Goal: Task Accomplishment & Management: Manage account settings

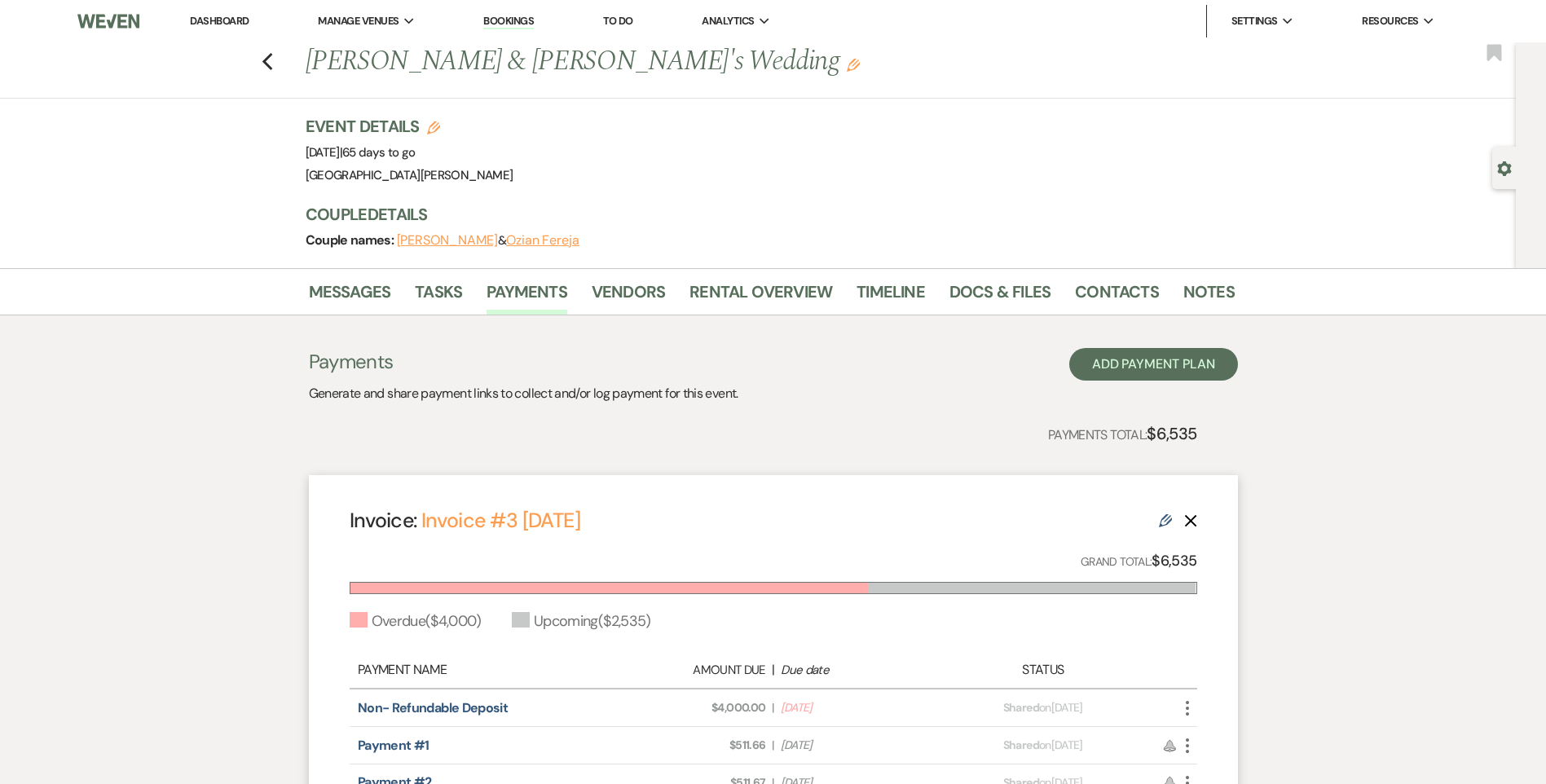
click at [216, 15] on link "Dashboard" at bounding box center [220, 20] width 59 height 14
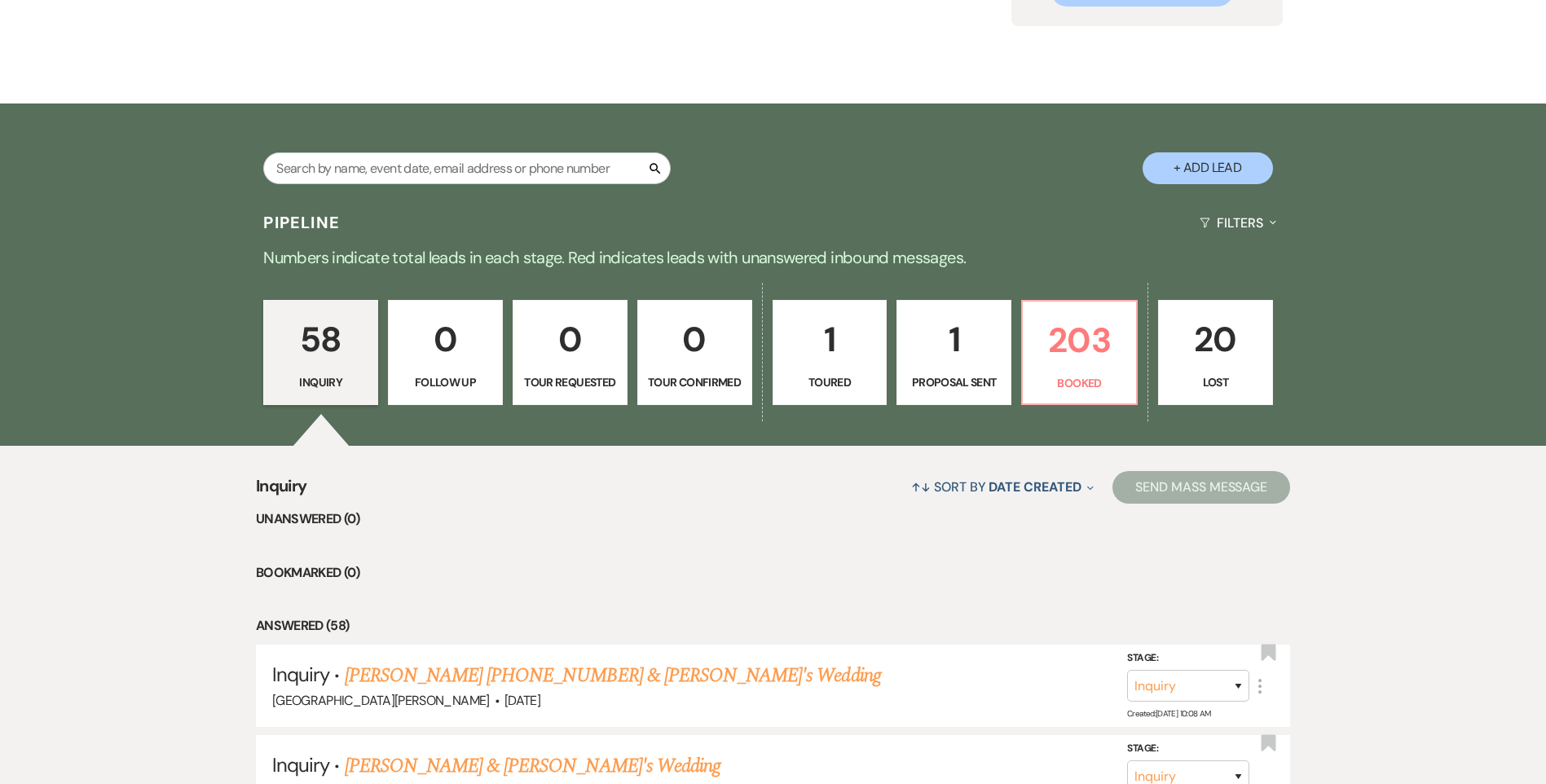
scroll to position [407, 0]
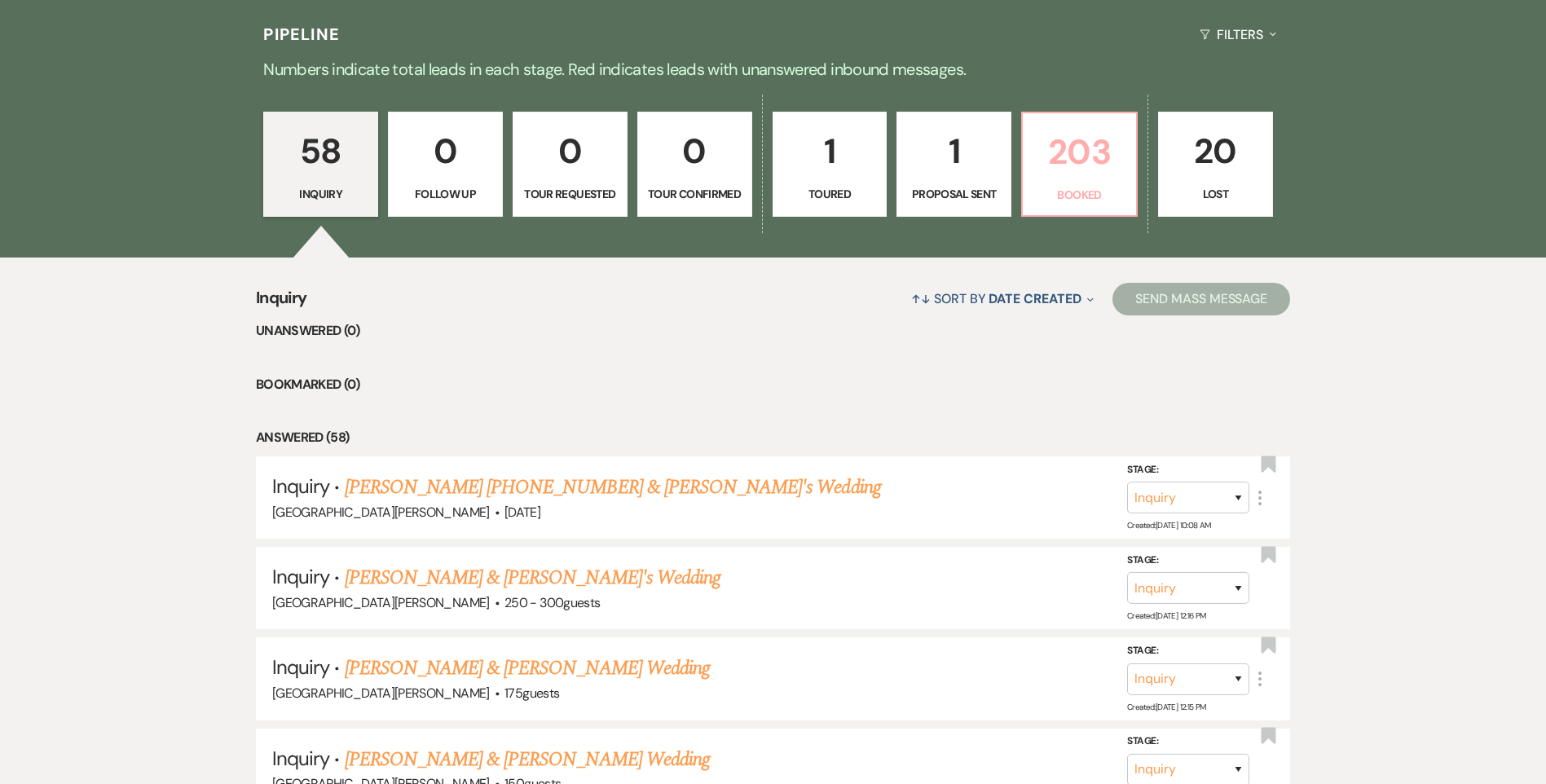
click at [1100, 208] on link "203 Booked" at bounding box center [1080, 164] width 116 height 106
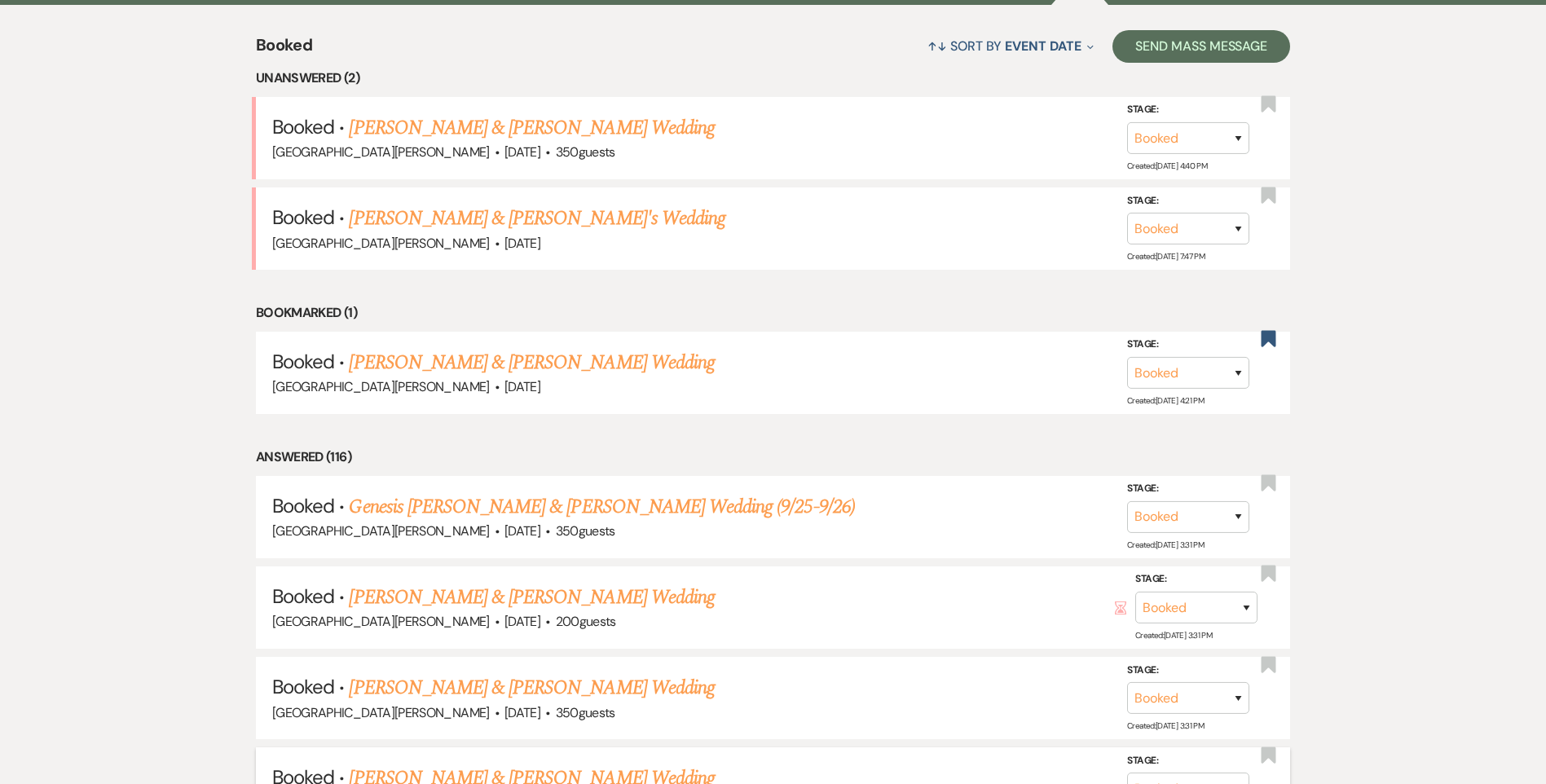
scroll to position [489, 0]
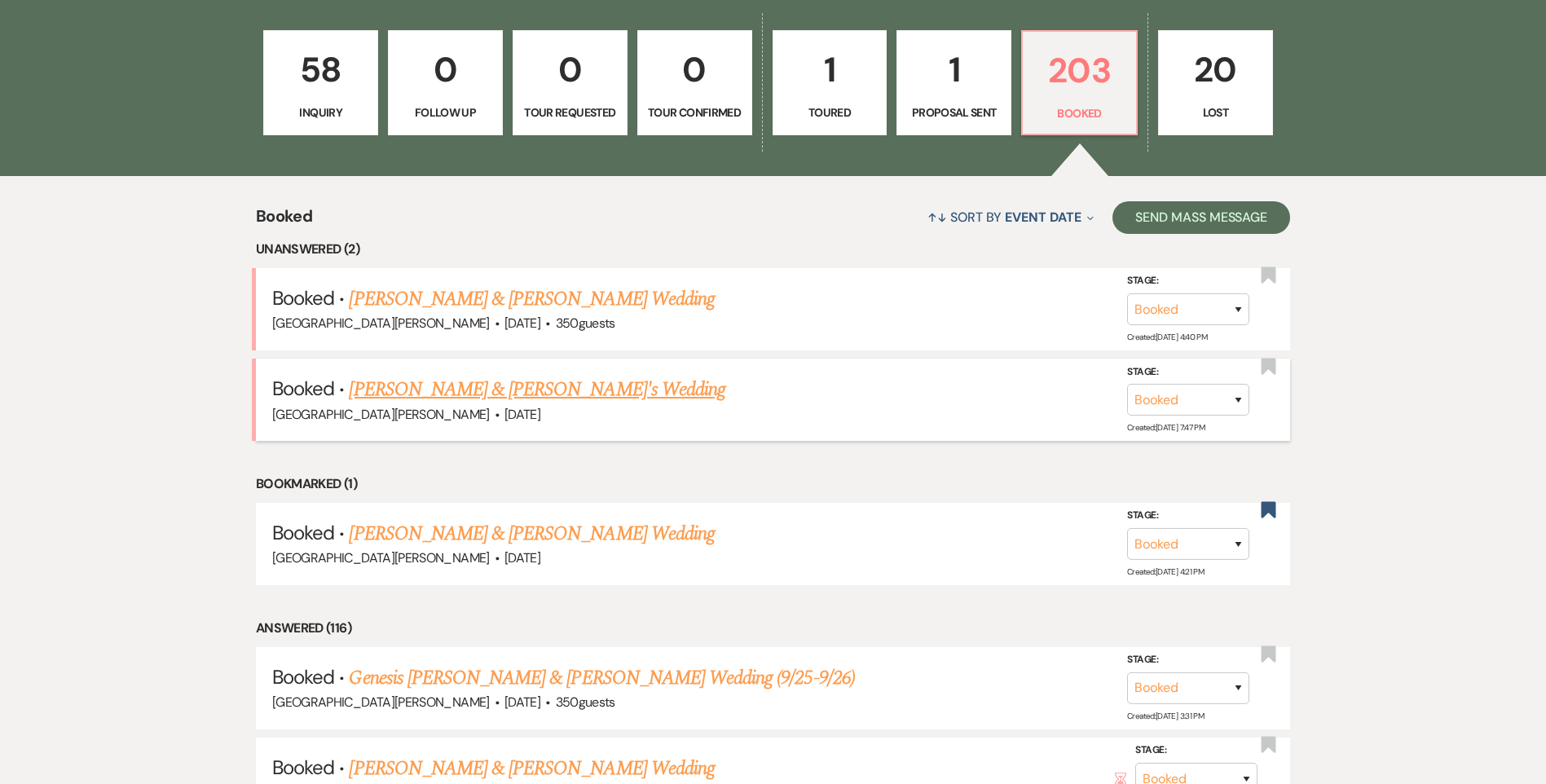
click at [542, 392] on link "[PERSON_NAME] & [PERSON_NAME]'s Wedding" at bounding box center [537, 389] width 376 height 29
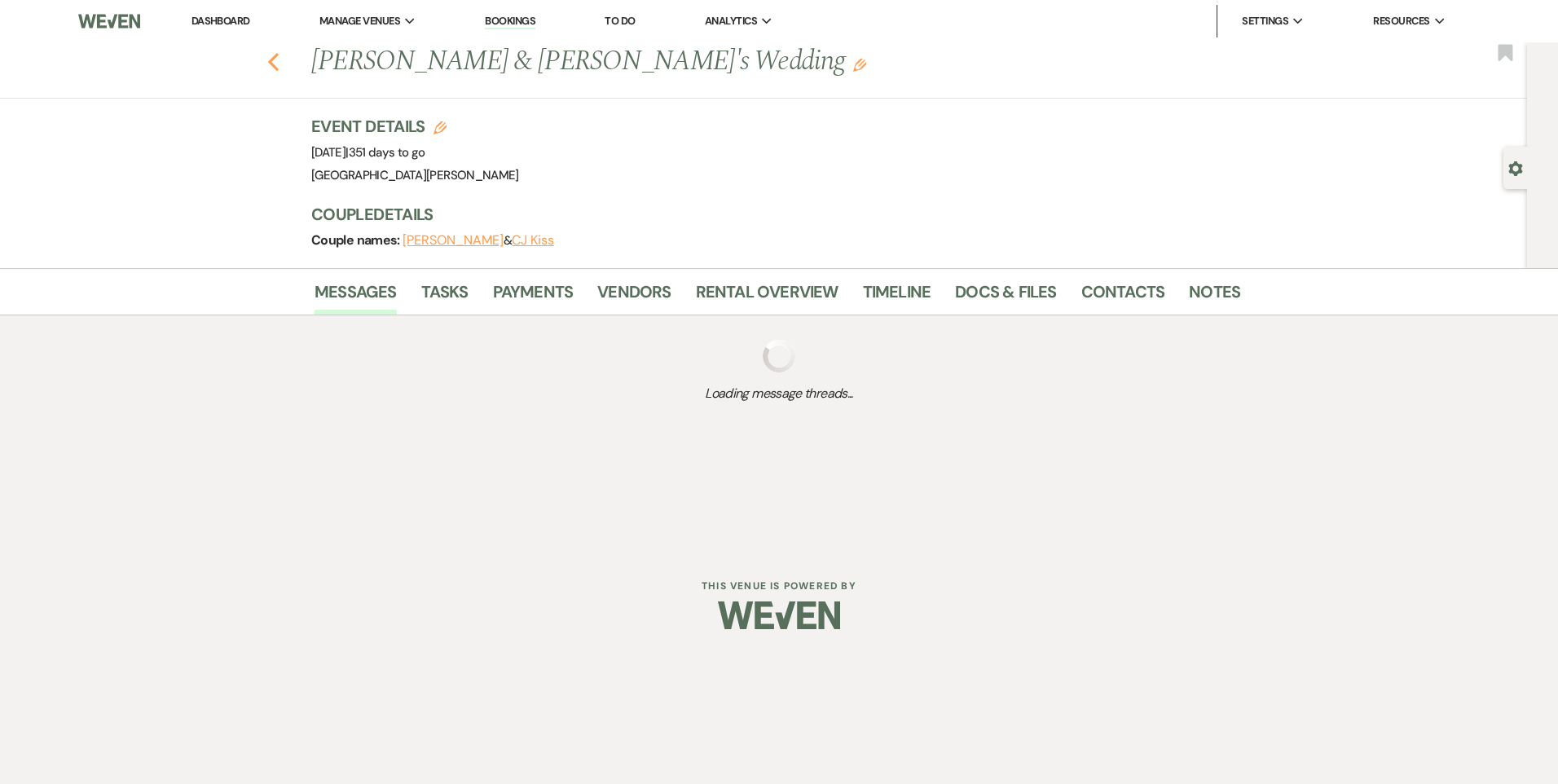
click at [273, 62] on icon "Previous" at bounding box center [273, 62] width 12 height 20
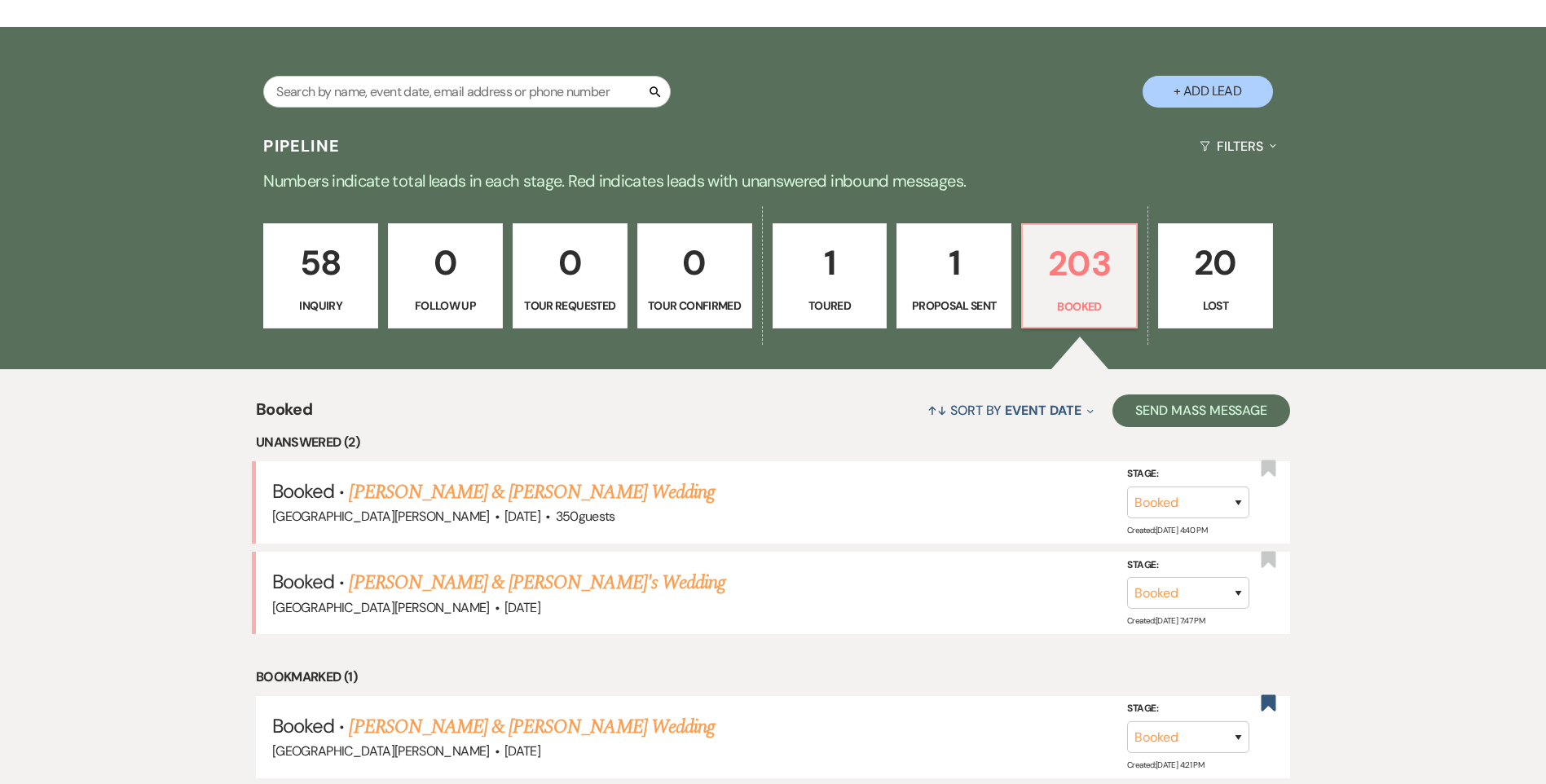
scroll to position [81, 0]
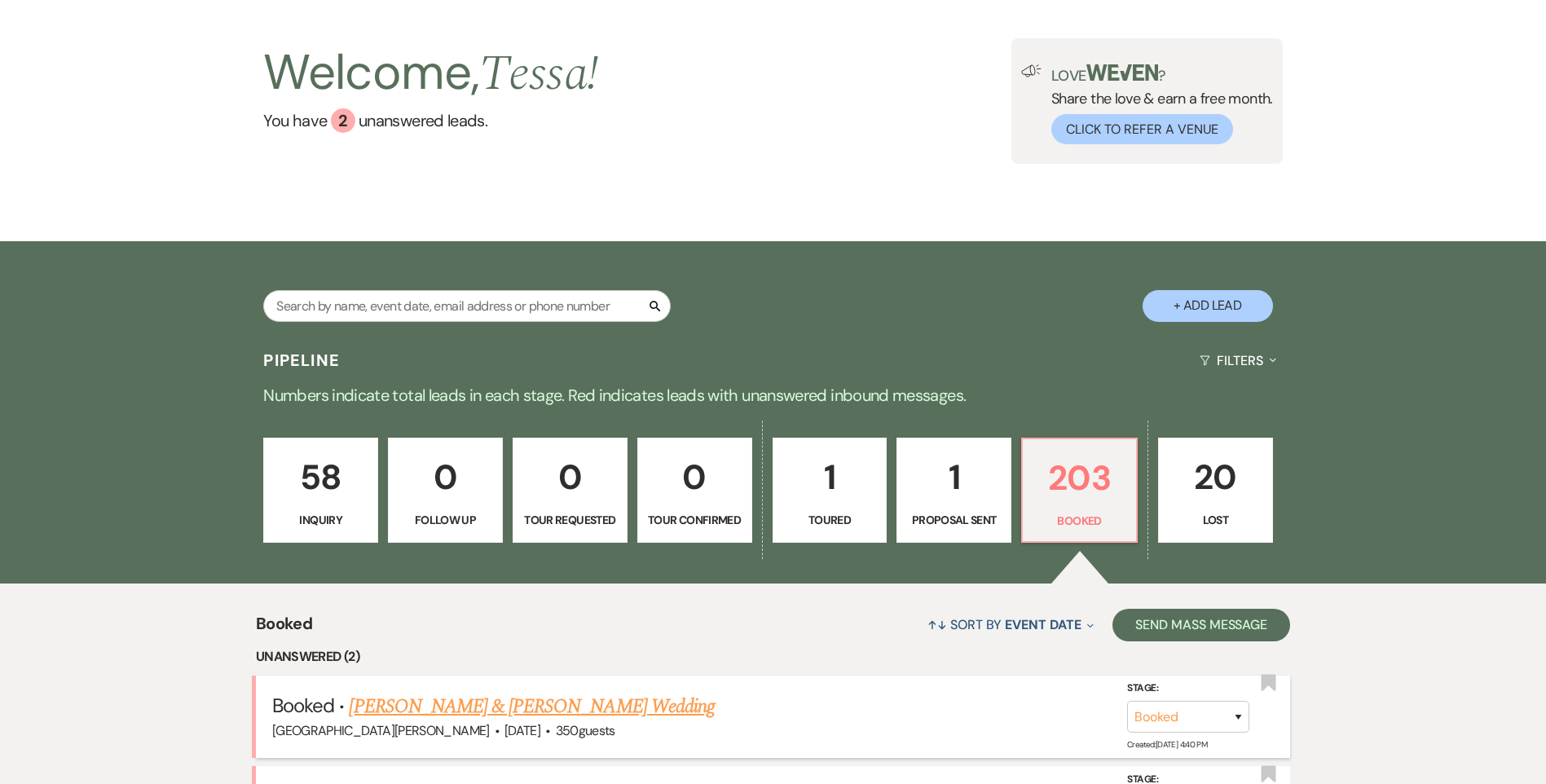
click at [529, 718] on link "[PERSON_NAME] & [PERSON_NAME] Wedding" at bounding box center [531, 706] width 365 height 29
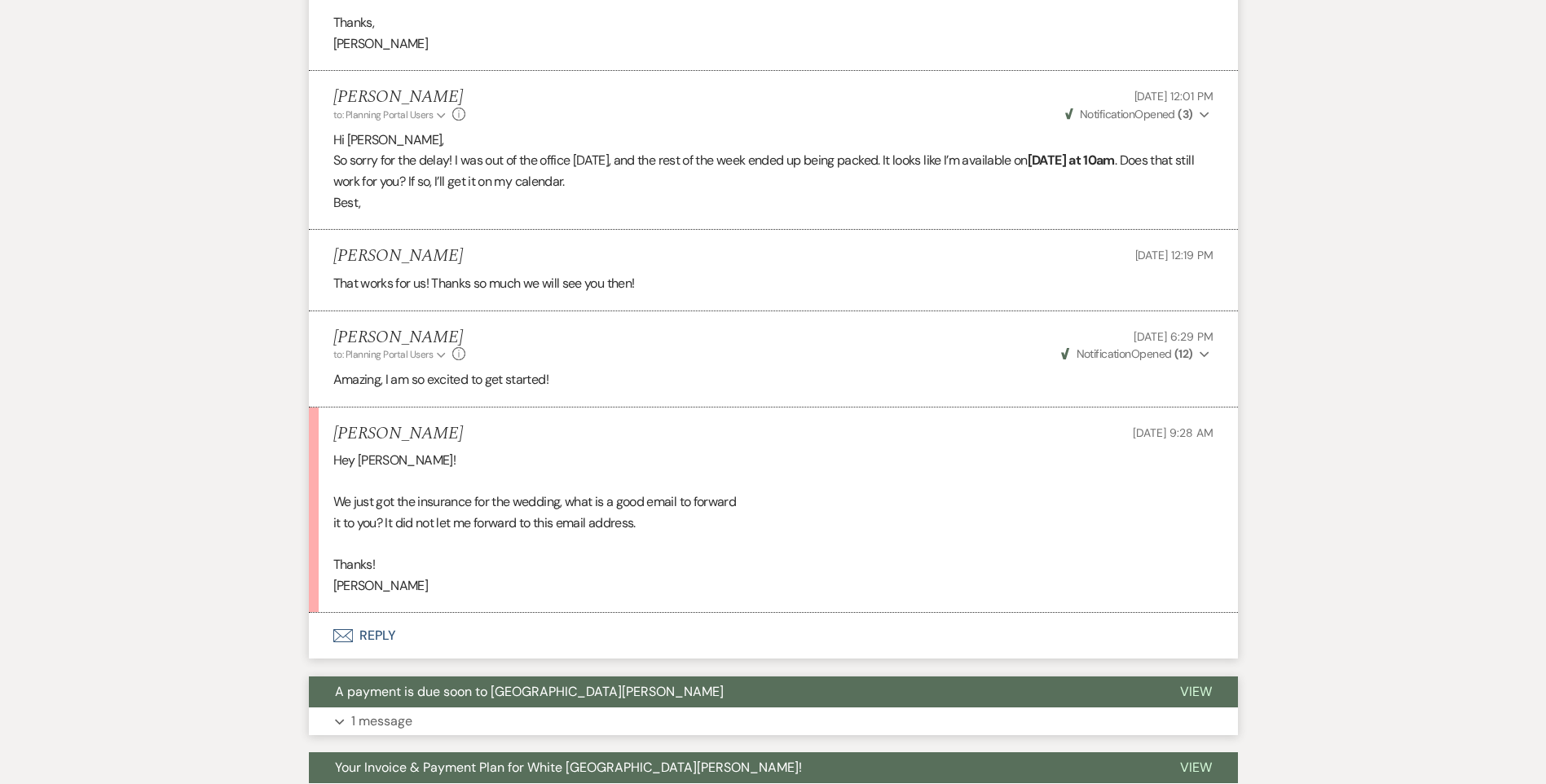
scroll to position [1467, 0]
click at [390, 644] on button "Envelope Reply" at bounding box center [774, 635] width 930 height 46
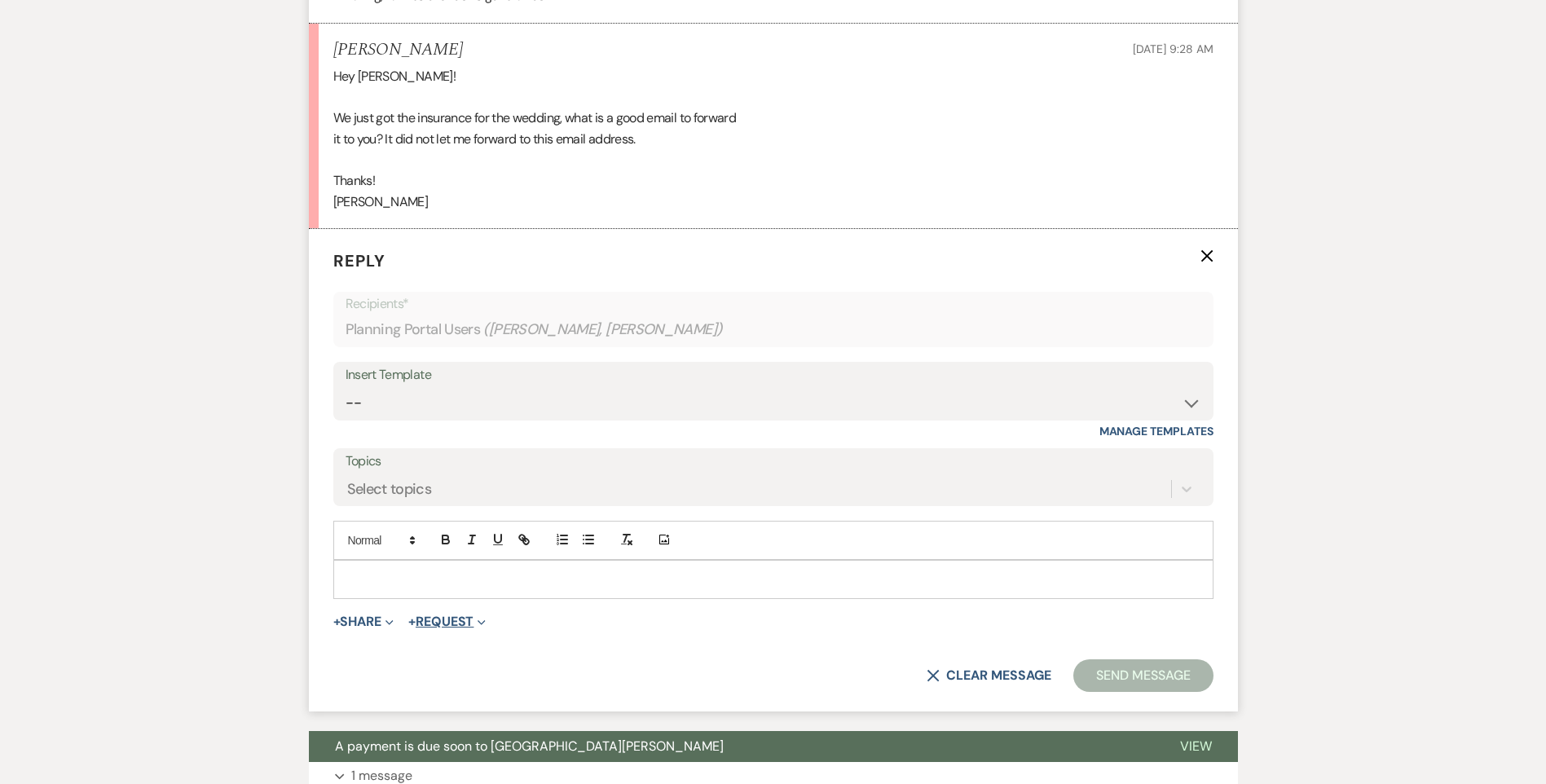
scroll to position [1886, 0]
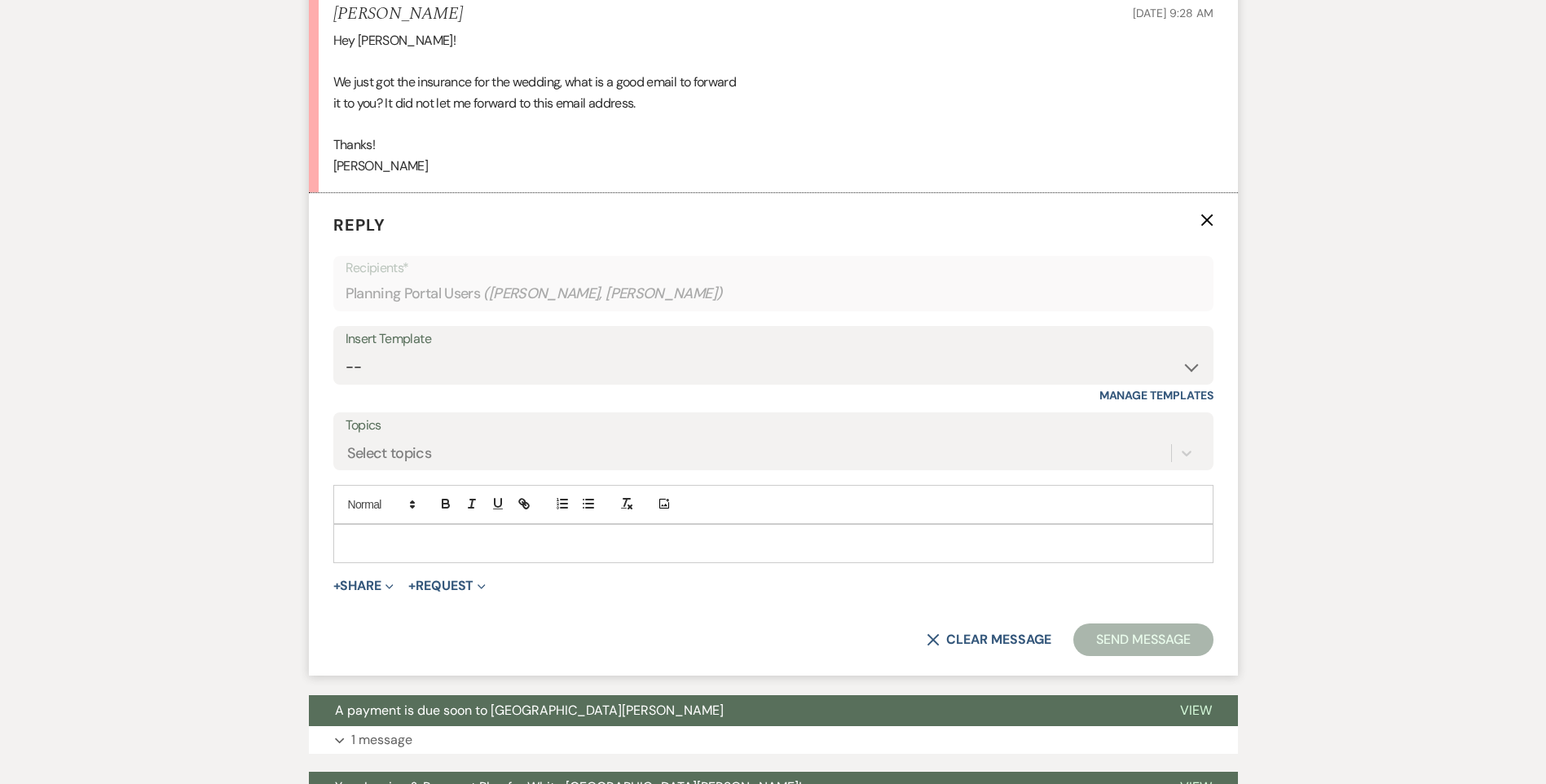
click at [429, 534] on p at bounding box center [774, 543] width 854 height 18
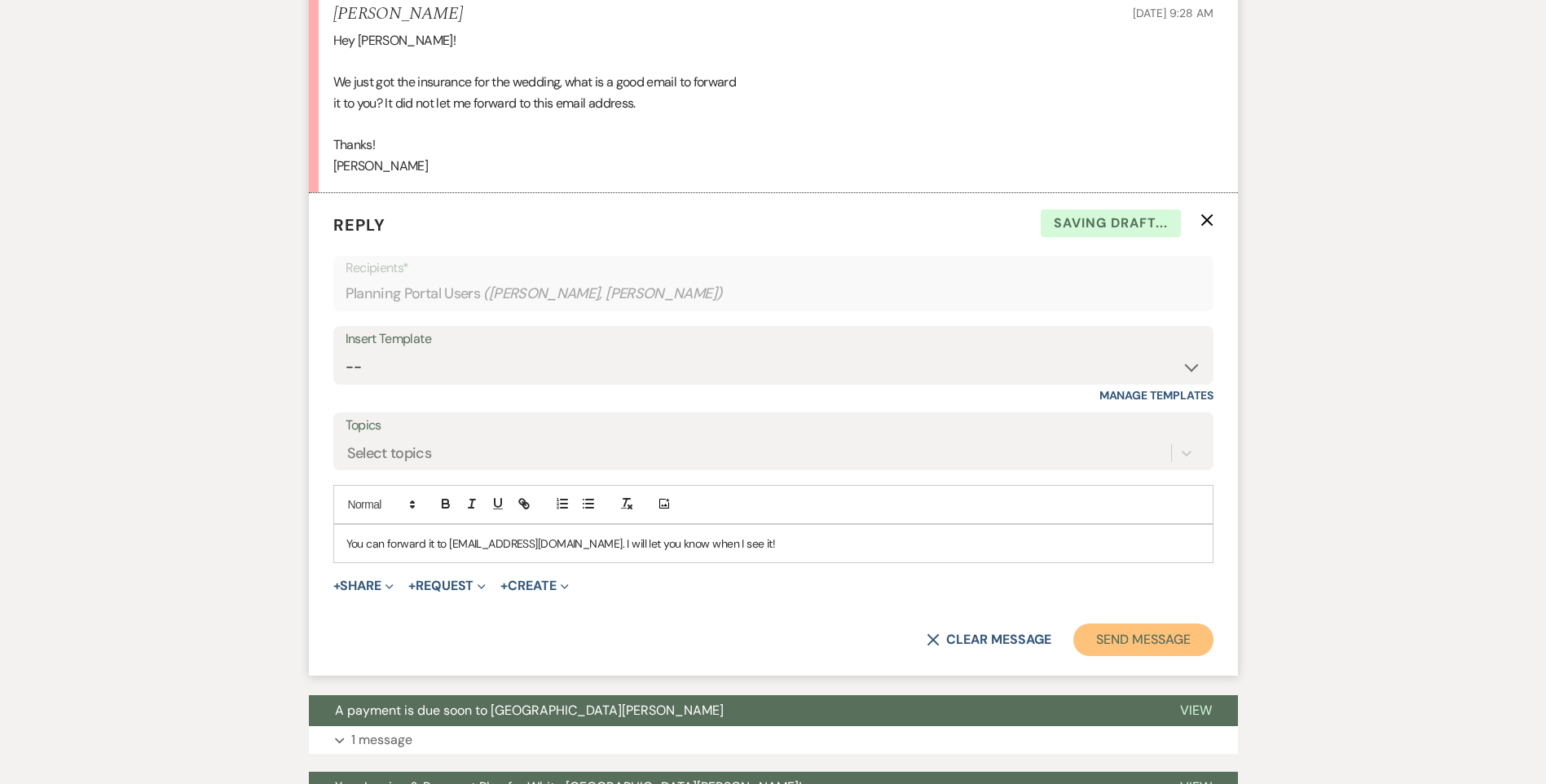
click at [1133, 655] on button "Send Message" at bounding box center [1144, 640] width 139 height 33
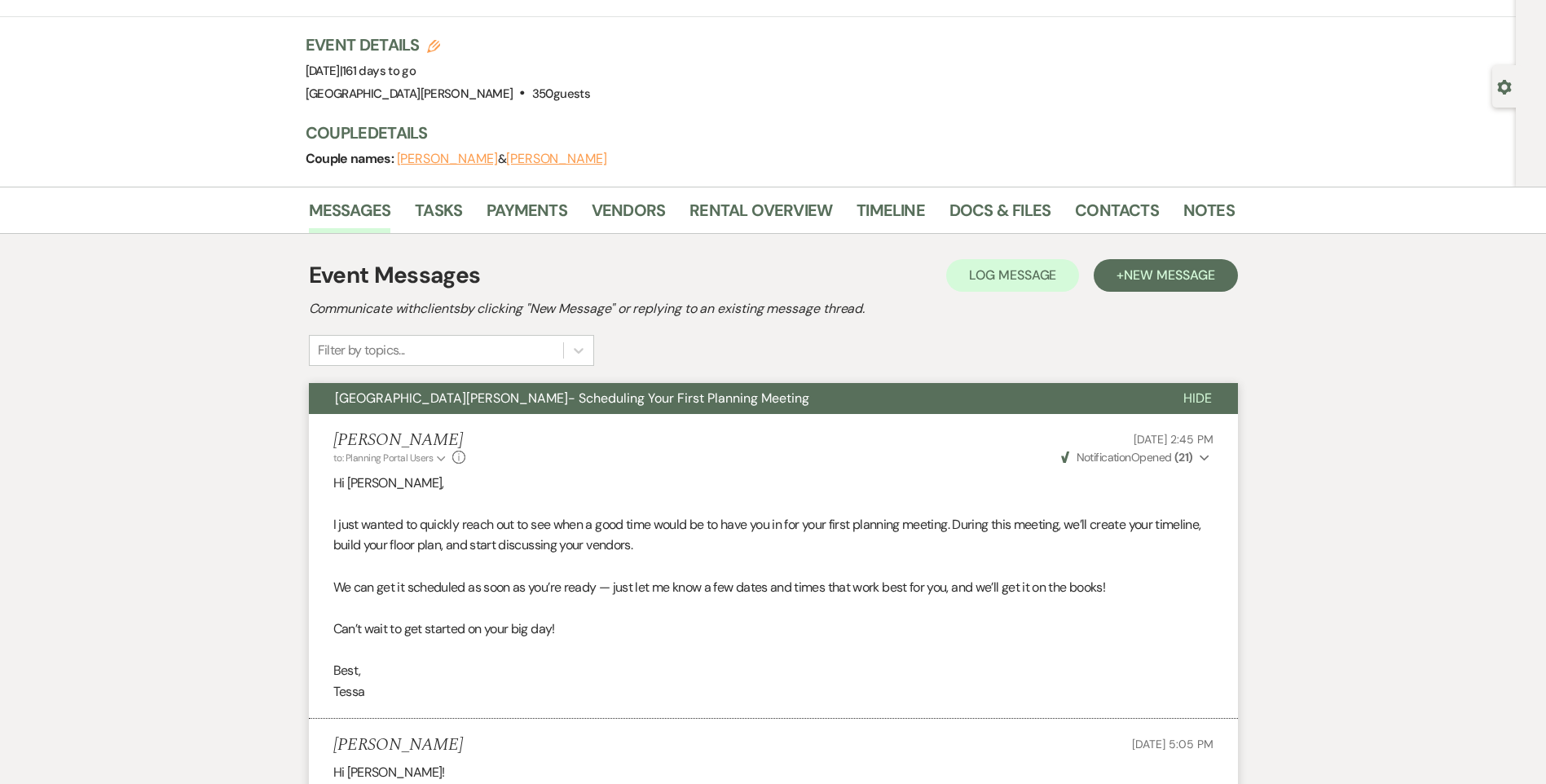
scroll to position [0, 0]
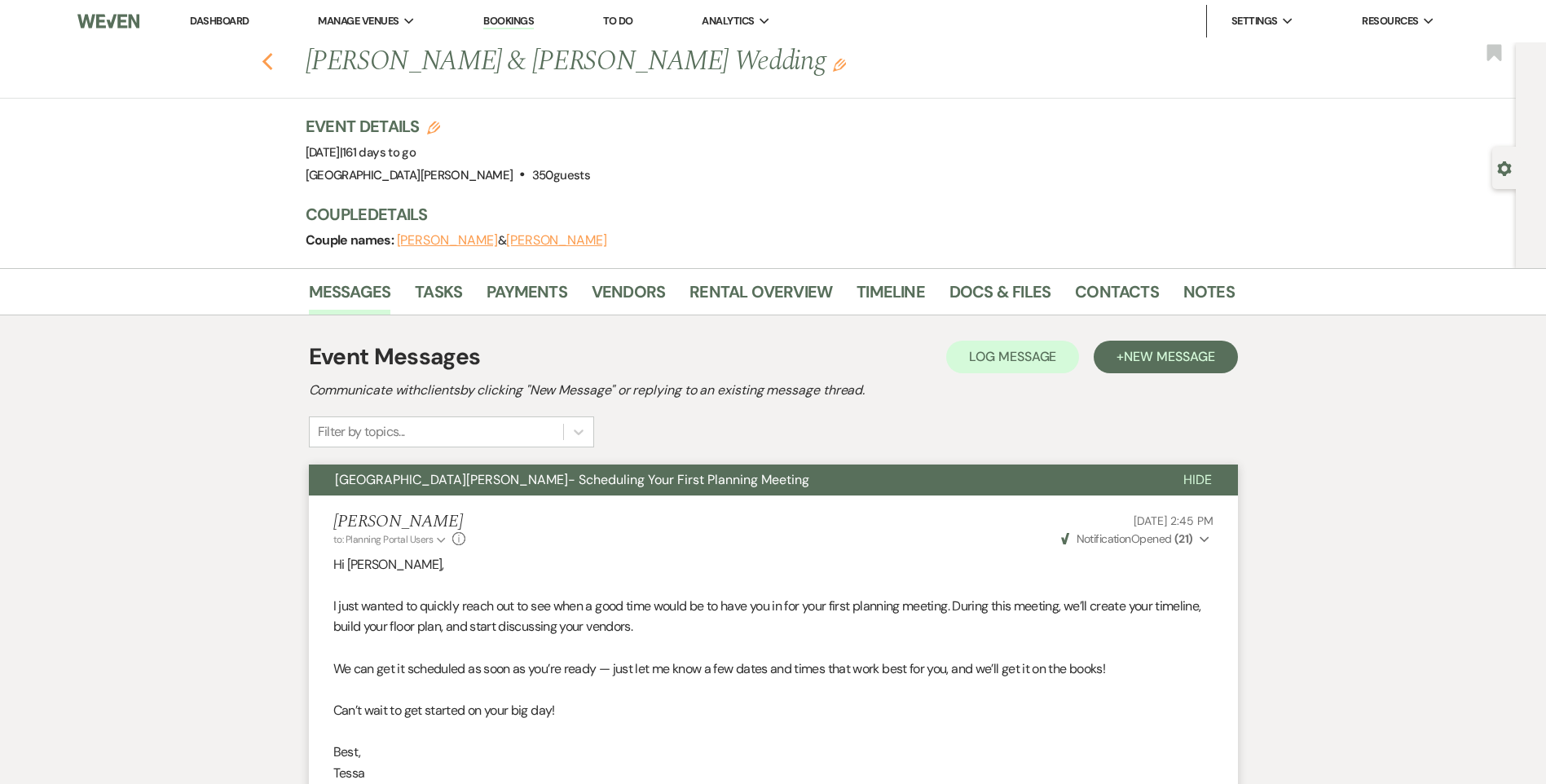
click at [272, 53] on icon "Previous" at bounding box center [267, 62] width 12 height 20
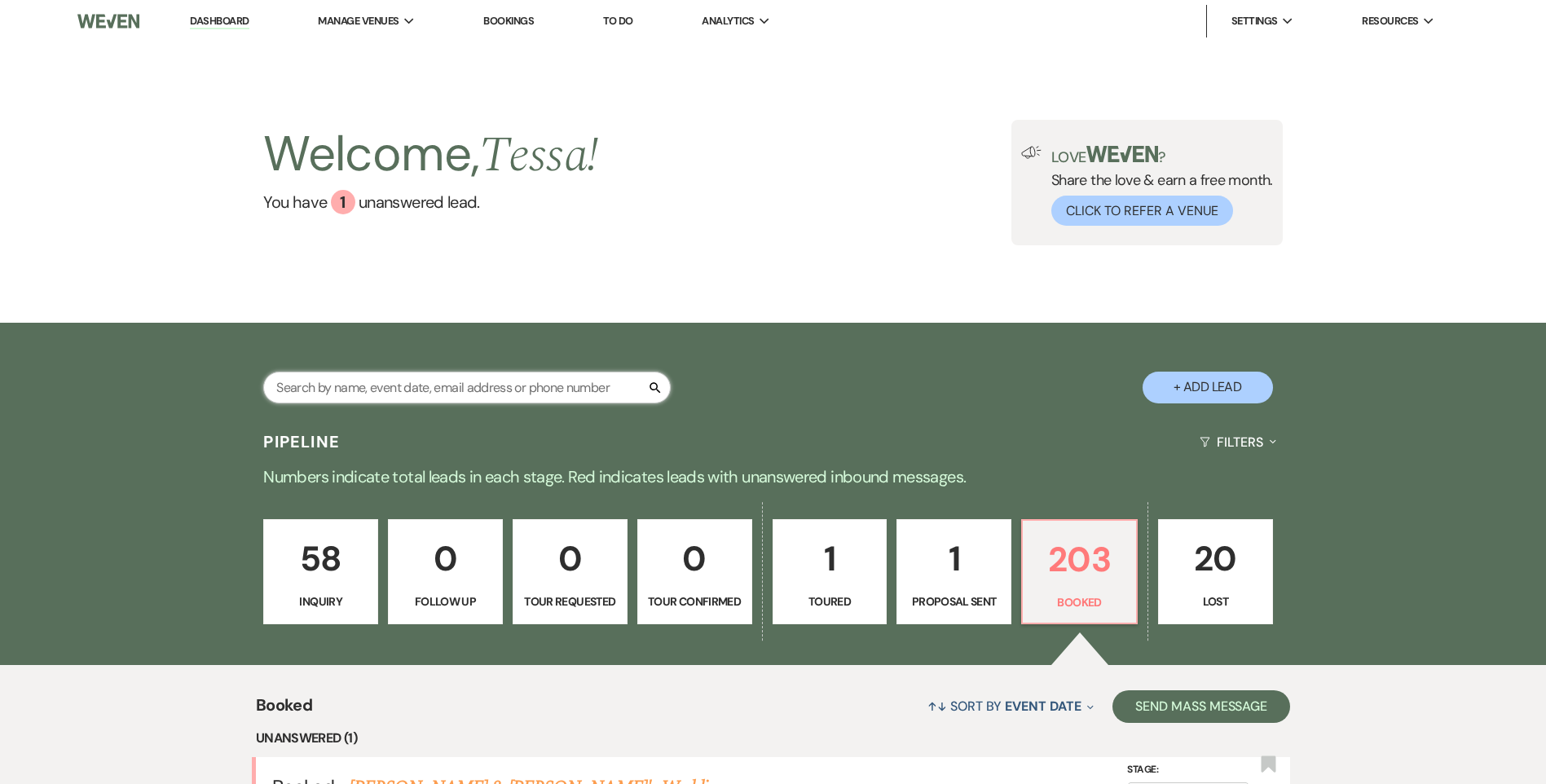
click at [469, 391] on input "text" at bounding box center [466, 387] width 407 height 32
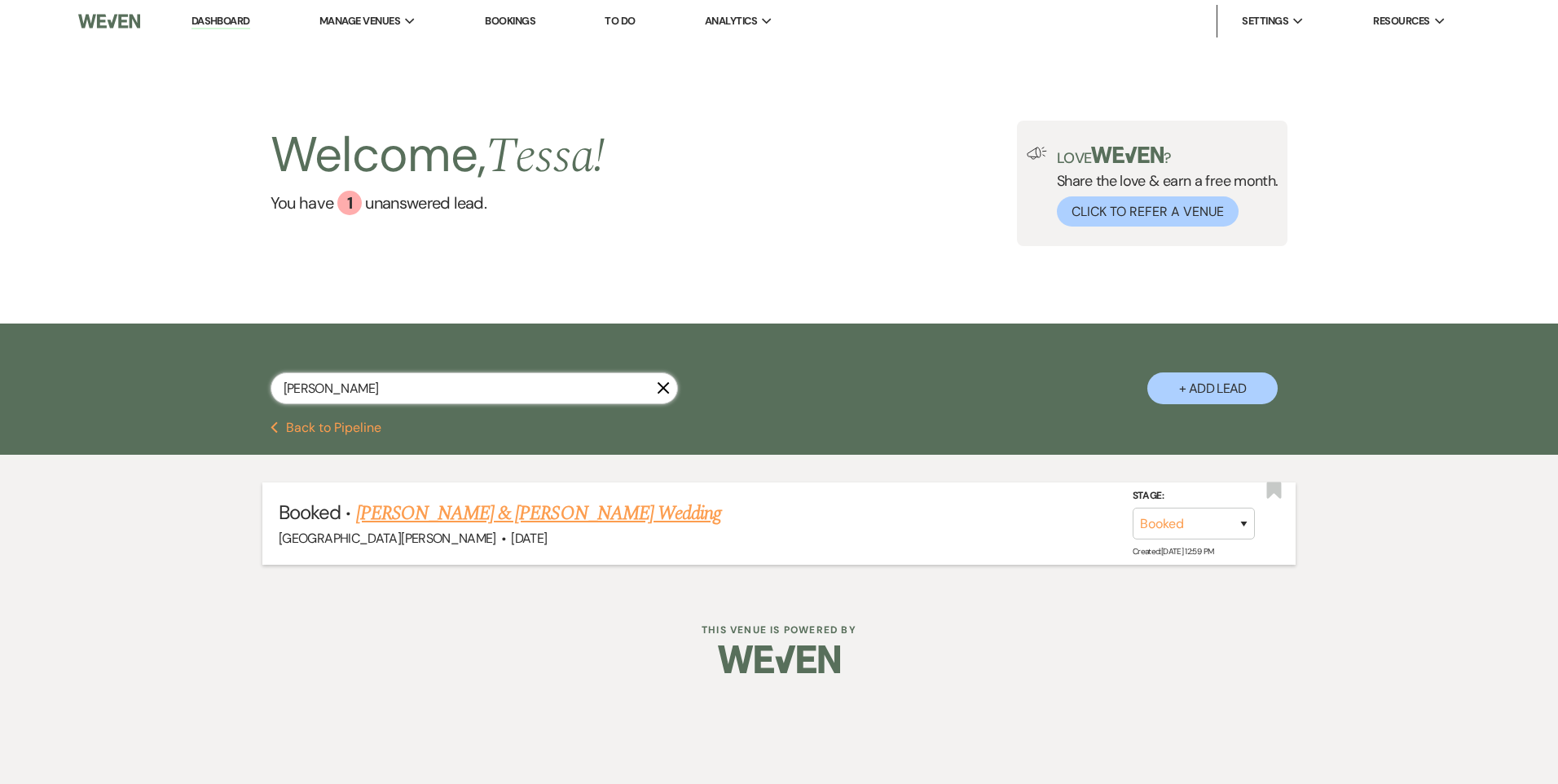
type input "[PERSON_NAME]"
click at [577, 527] on link "[PERSON_NAME] & [PERSON_NAME] Wedding" at bounding box center [538, 514] width 365 height 29
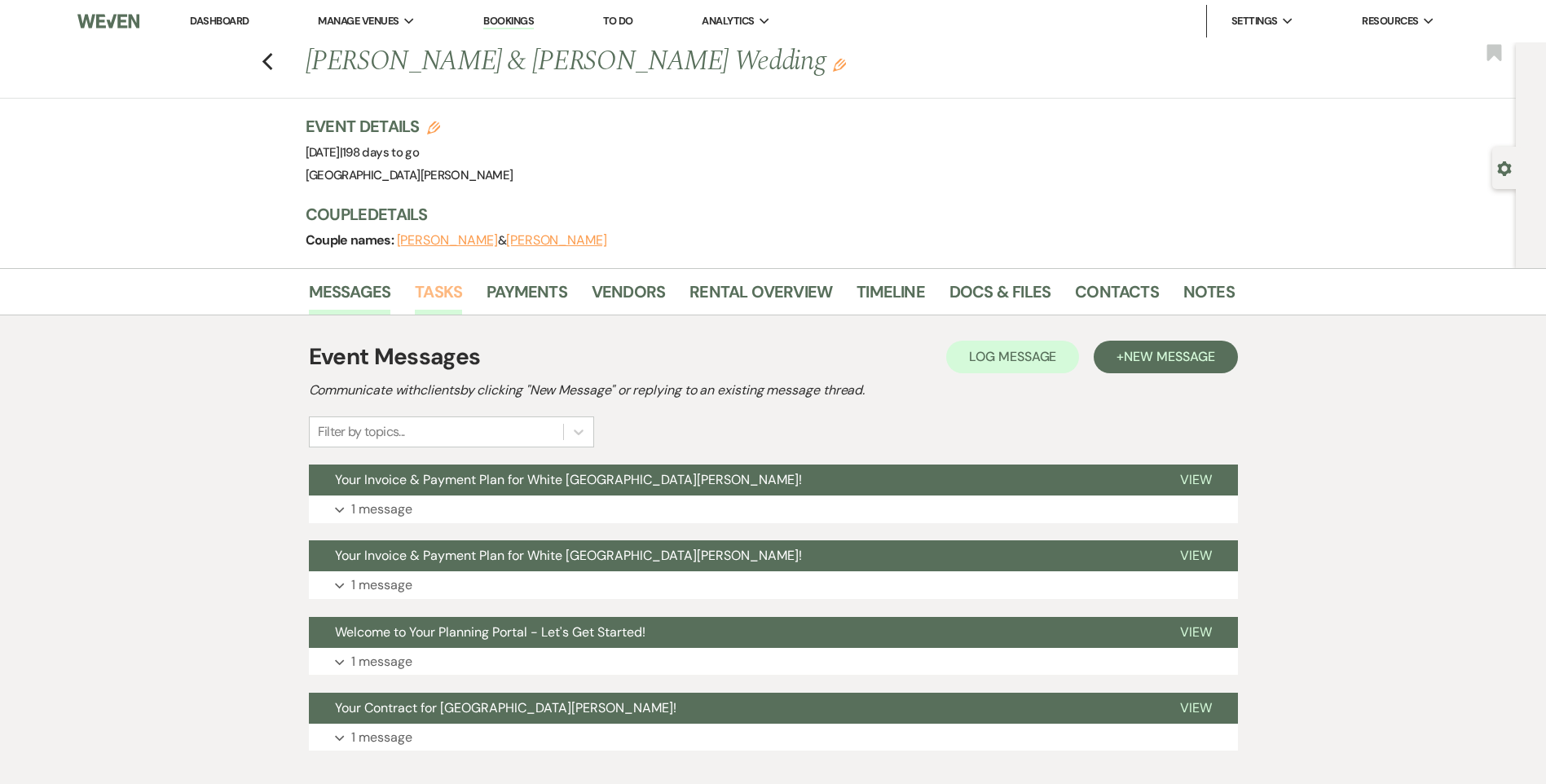
click at [453, 291] on link "Tasks" at bounding box center [439, 297] width 48 height 36
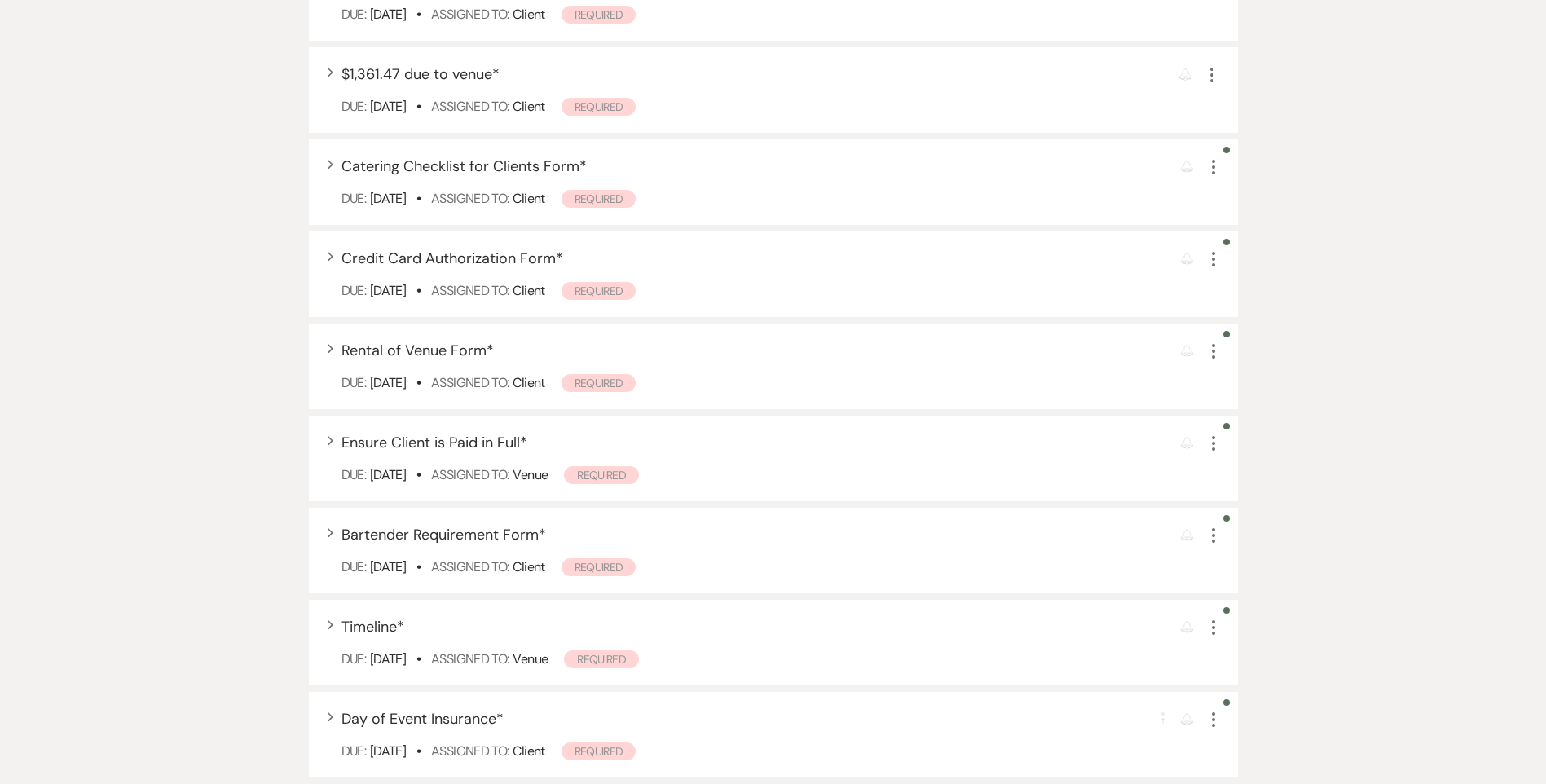
scroll to position [652, 0]
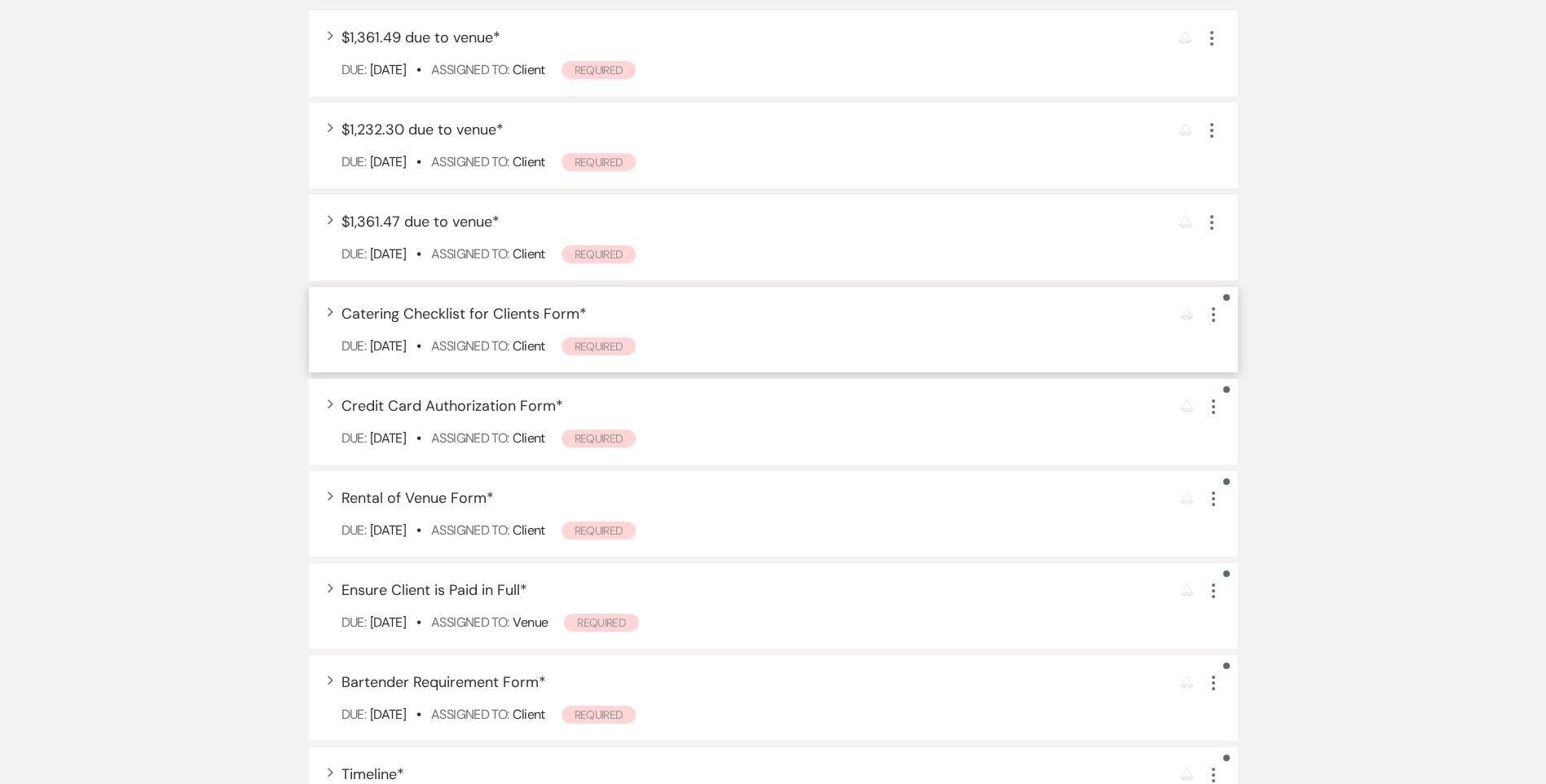
click at [1213, 317] on icon "More" at bounding box center [1214, 315] width 20 height 20
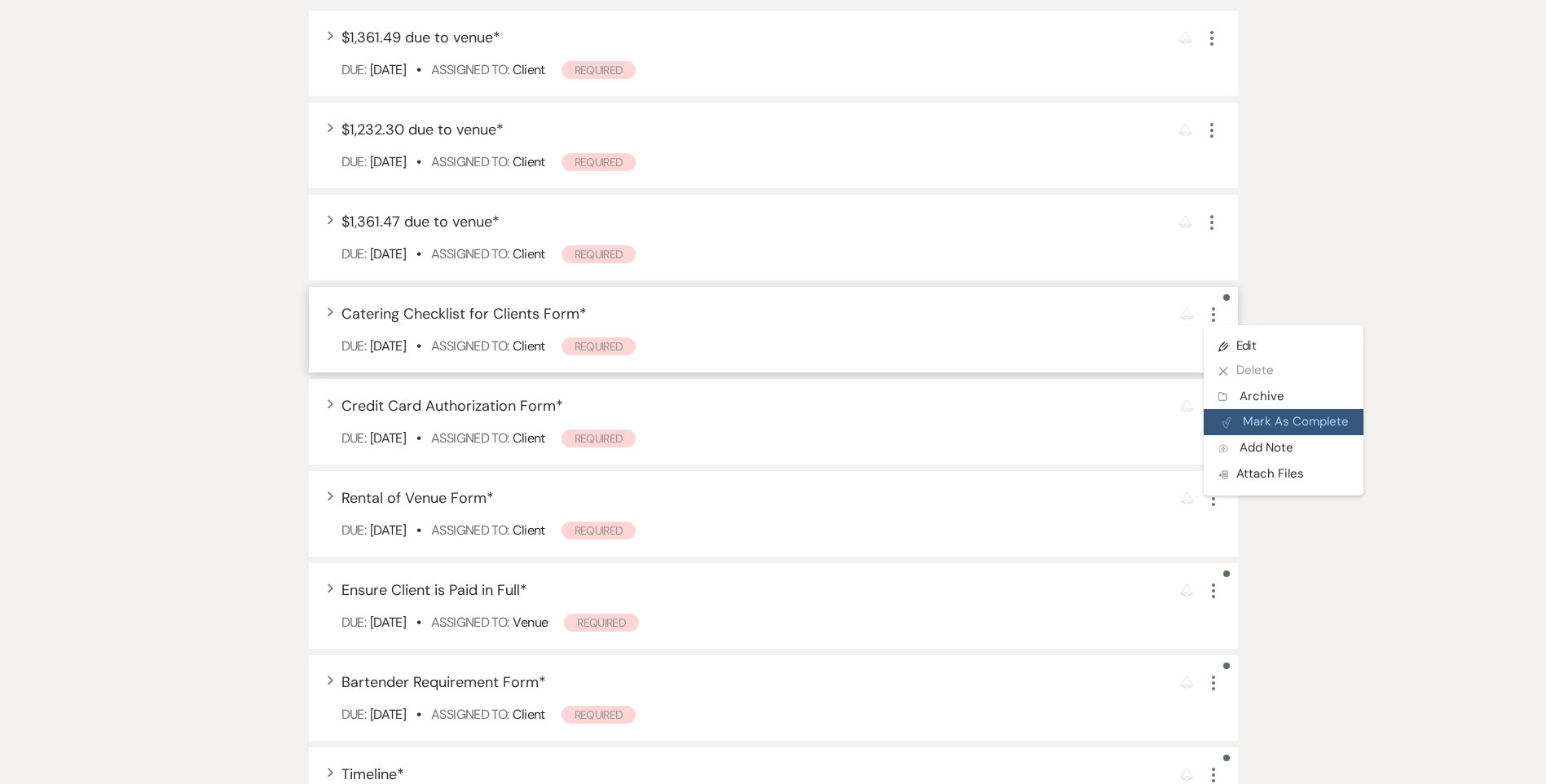
click at [1228, 412] on button "Plan Portal Link Mark As Complete" at bounding box center [1284, 422] width 160 height 26
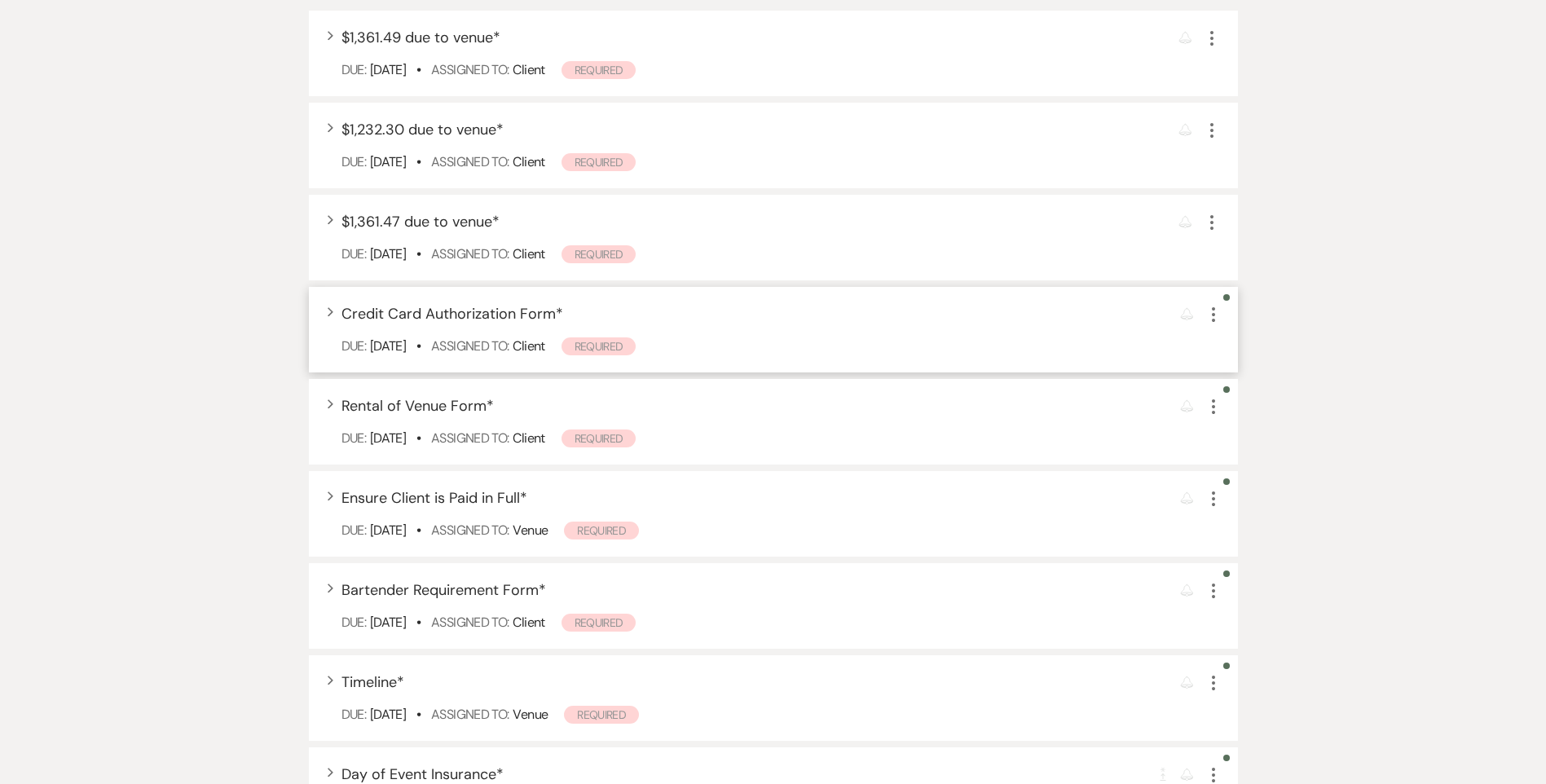
click at [1225, 329] on div "Expand Credit Card Authorization Form * Reminder More Due: [DATE] • Assigned To…" at bounding box center [774, 329] width 930 height 85
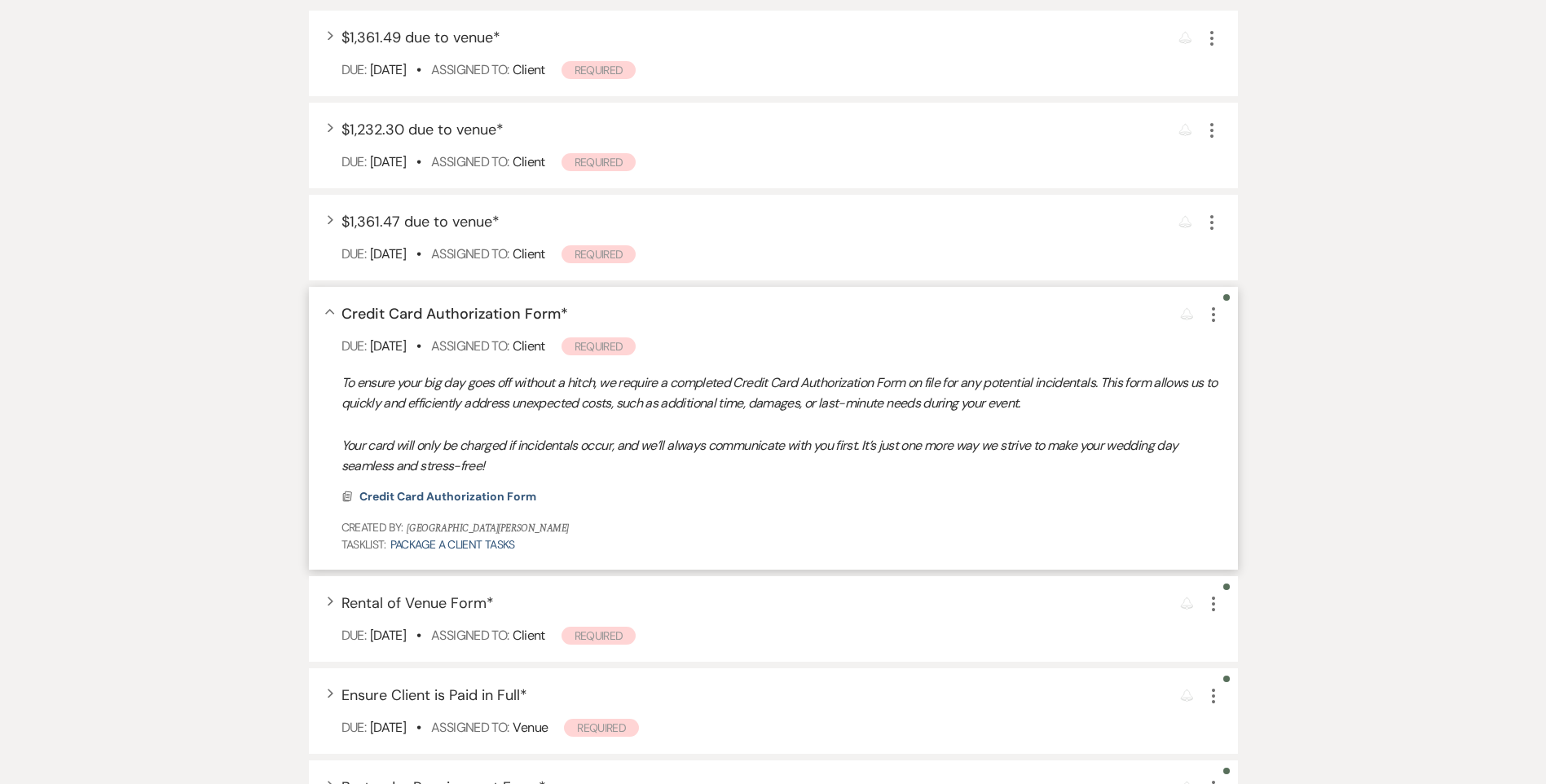
click at [1217, 317] on icon "More" at bounding box center [1214, 315] width 20 height 20
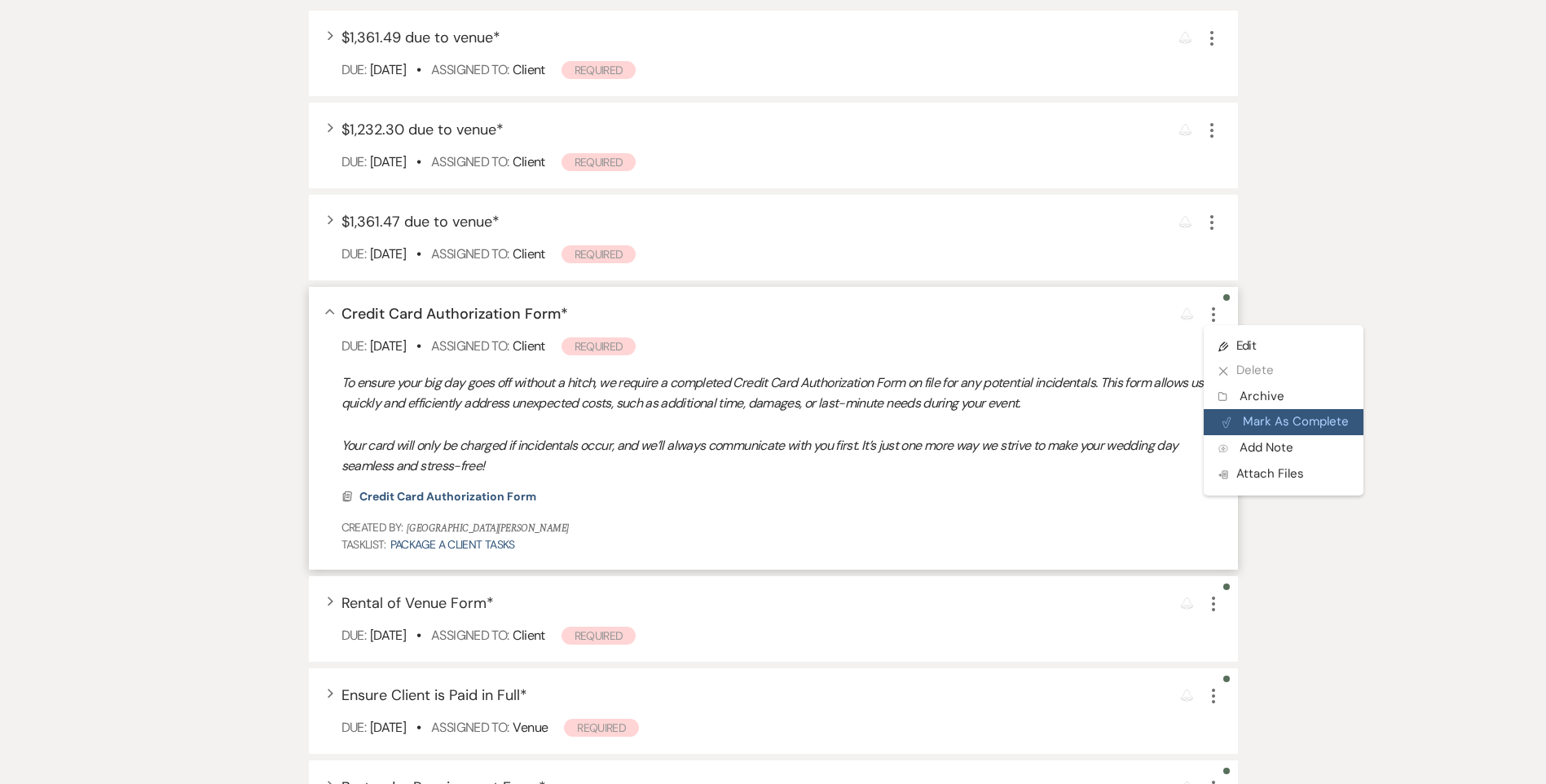
click at [1228, 422] on use "button" at bounding box center [1227, 422] width 8 height 10
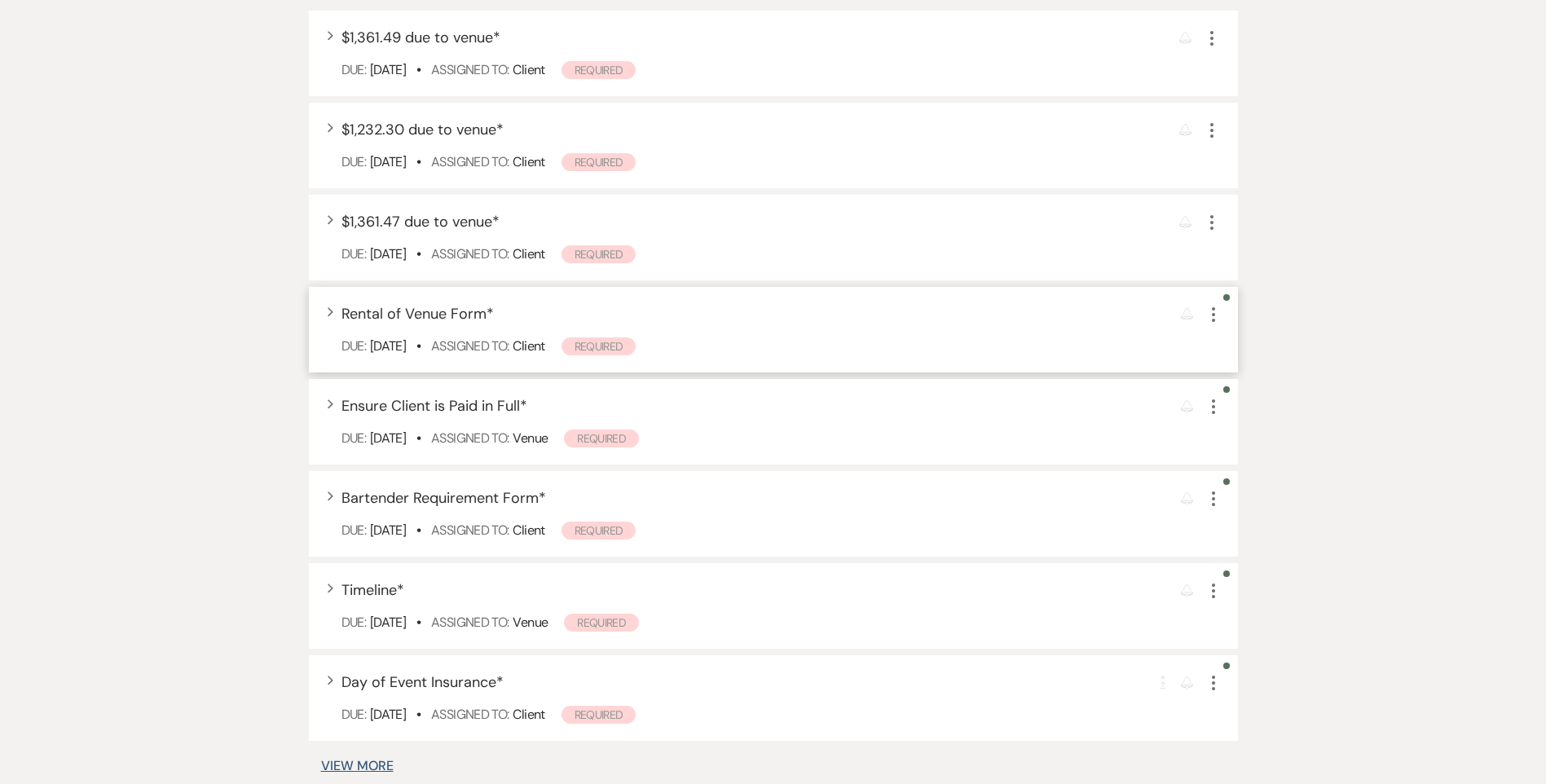
click at [1212, 316] on icon "More" at bounding box center [1214, 315] width 20 height 20
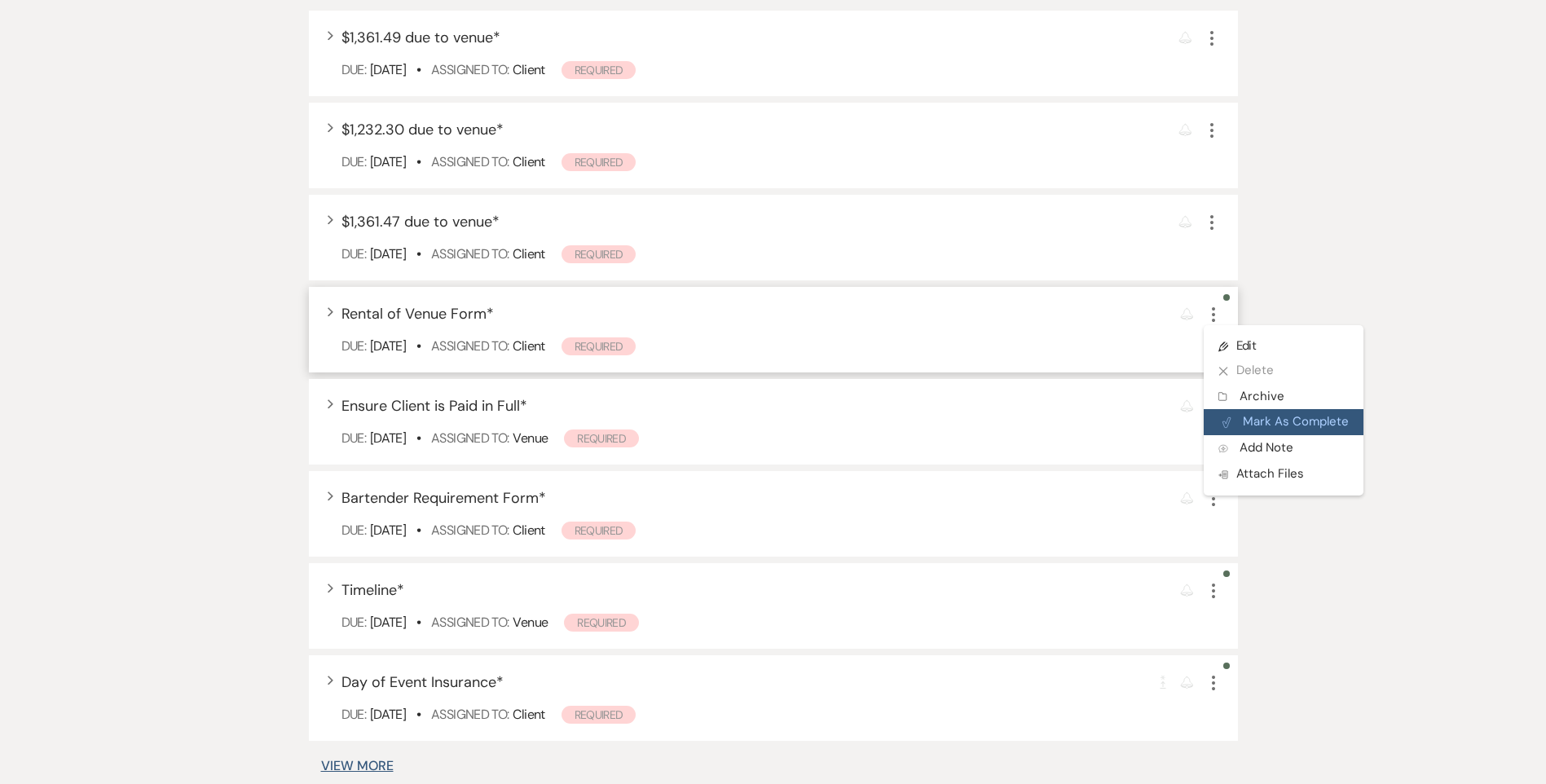
click at [1240, 415] on button "Plan Portal Link Mark As Complete" at bounding box center [1284, 422] width 160 height 26
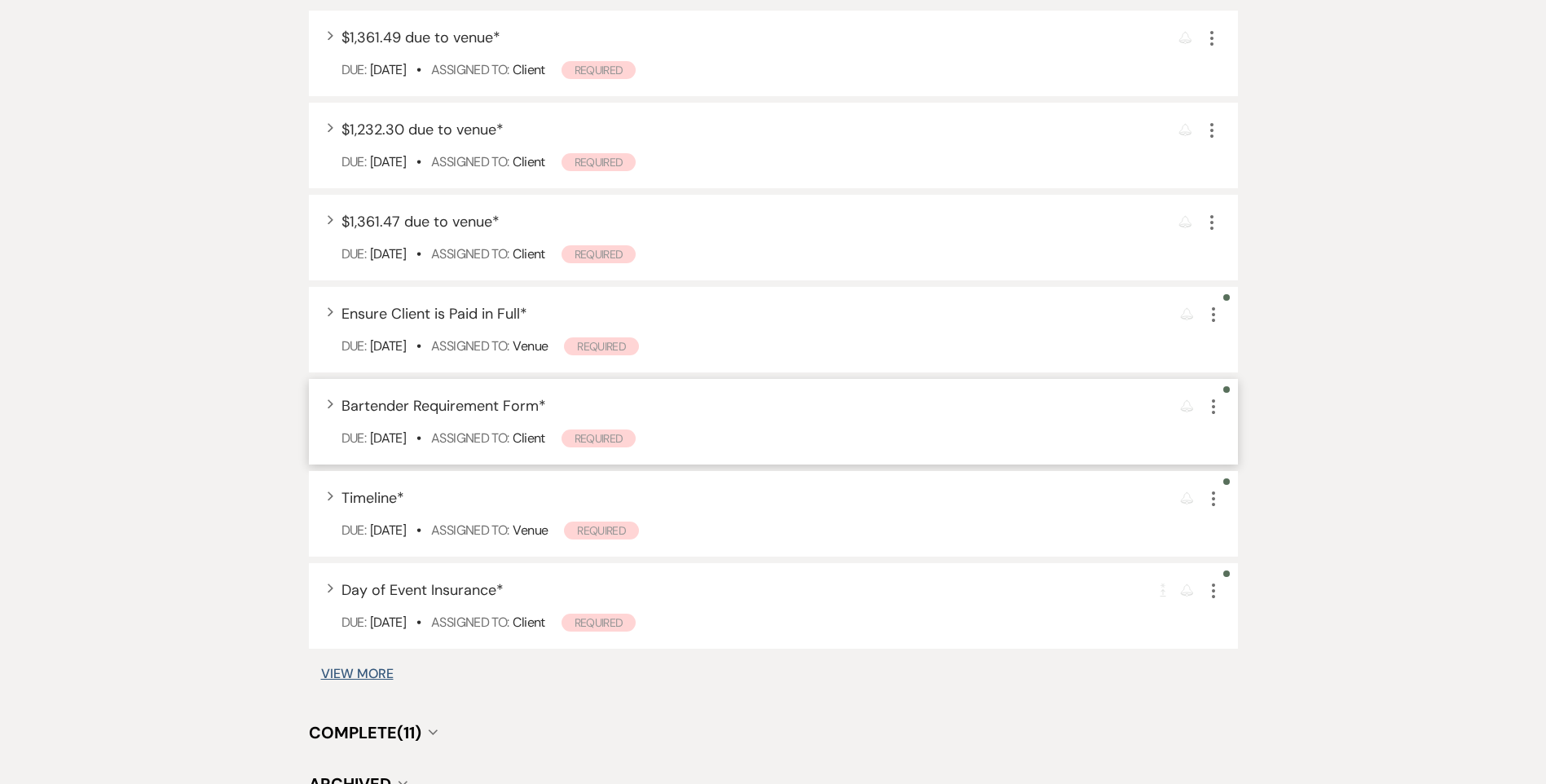
click at [1202, 407] on div "Reminder More" at bounding box center [1201, 406] width 42 height 22
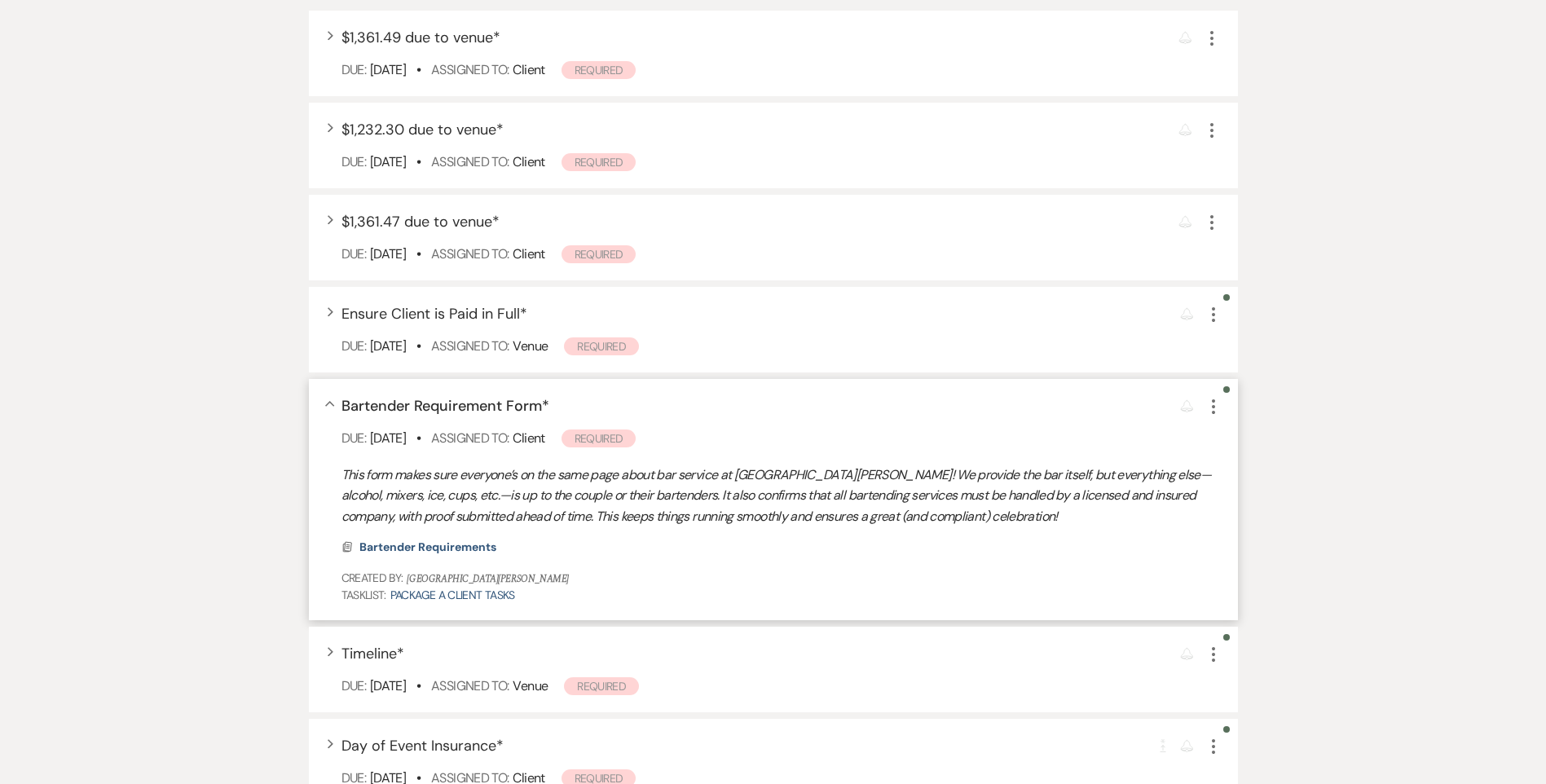
click at [1213, 403] on icon "More" at bounding box center [1214, 406] width 20 height 20
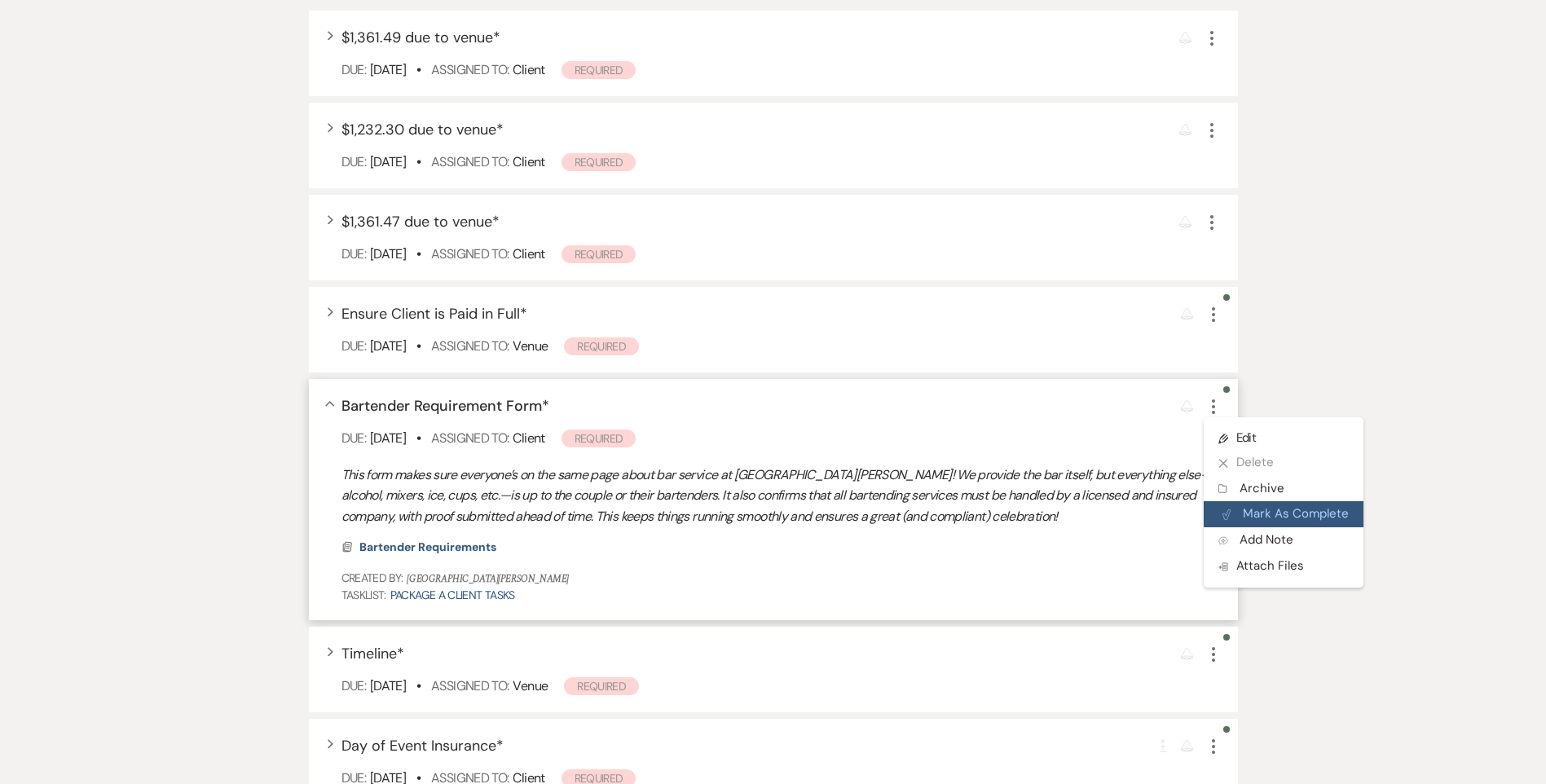
click at [1258, 507] on button "Plan Portal Link Mark As Complete" at bounding box center [1284, 514] width 160 height 26
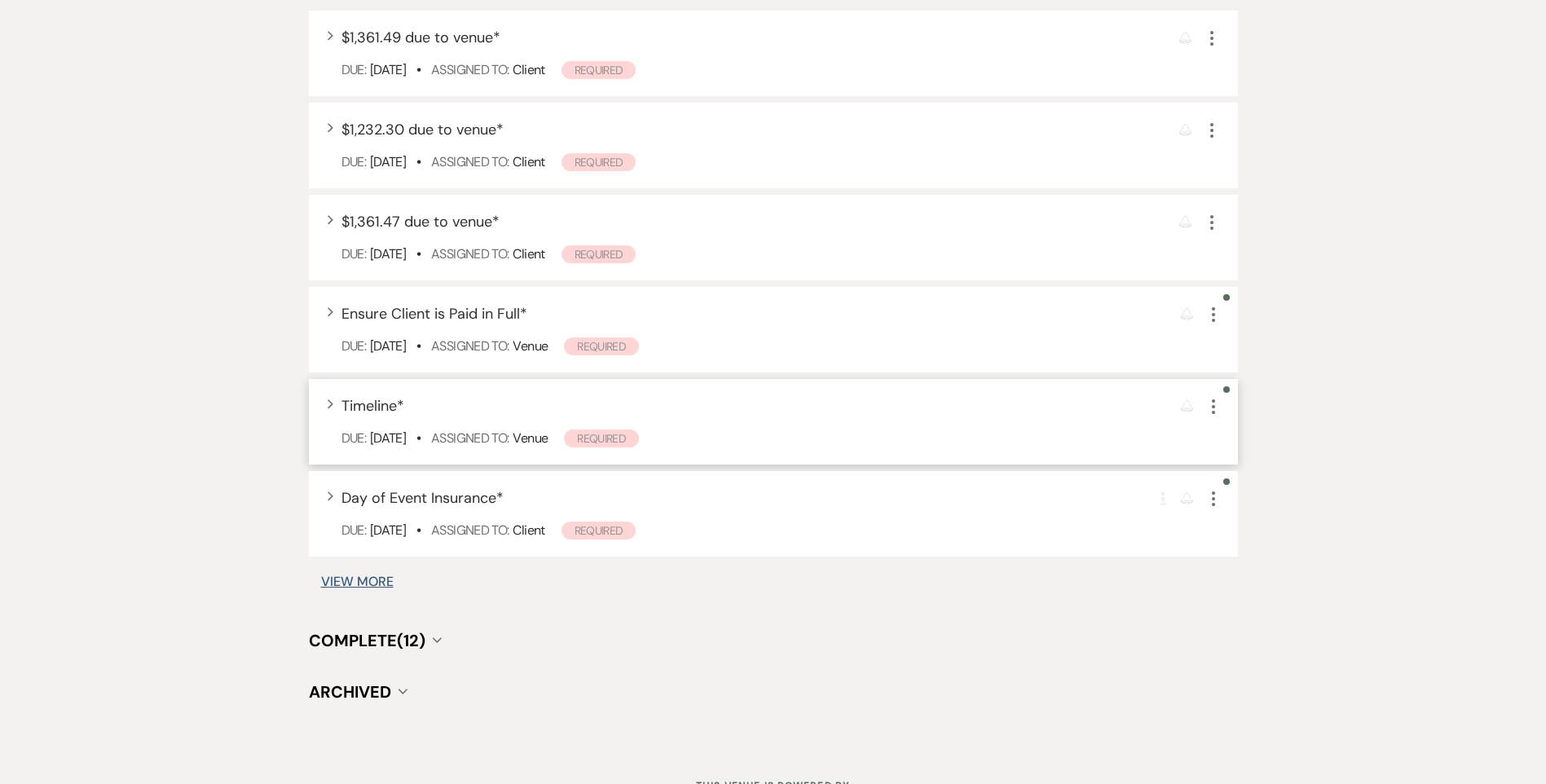
click at [1212, 415] on icon "More" at bounding box center [1214, 406] width 20 height 20
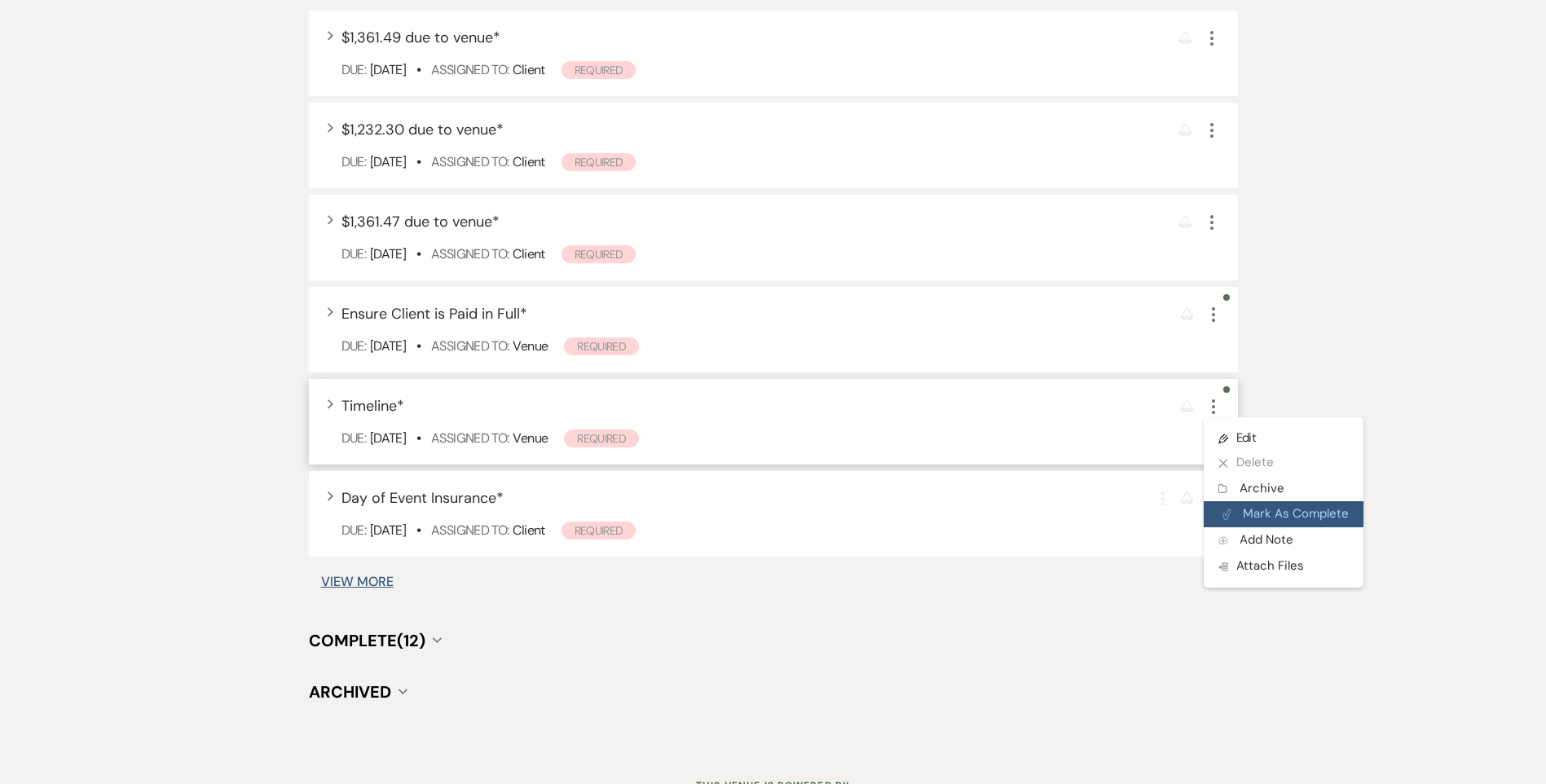
click at [1265, 504] on button "Plan Portal Link Mark As Complete" at bounding box center [1284, 514] width 160 height 26
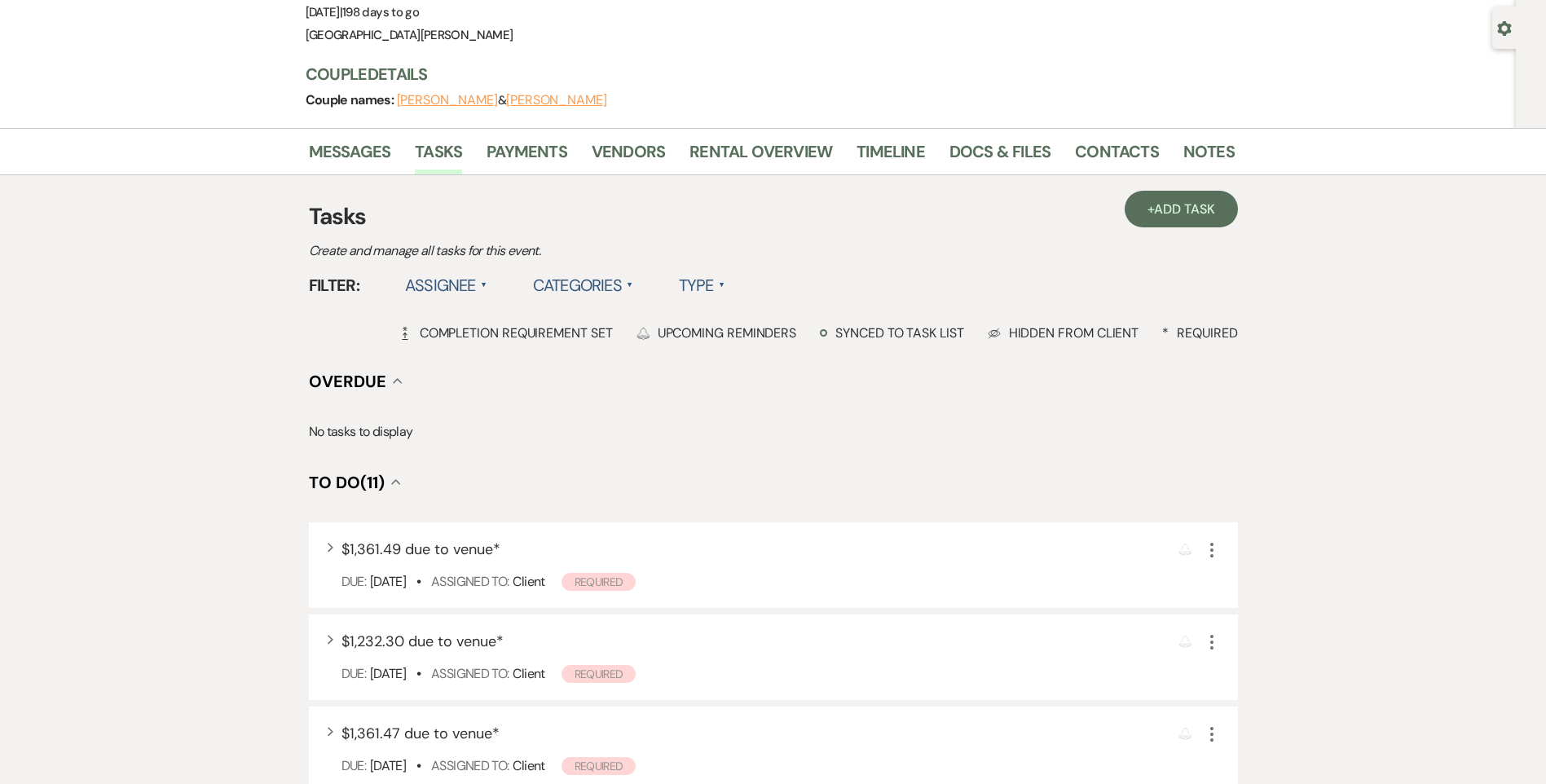
scroll to position [0, 0]
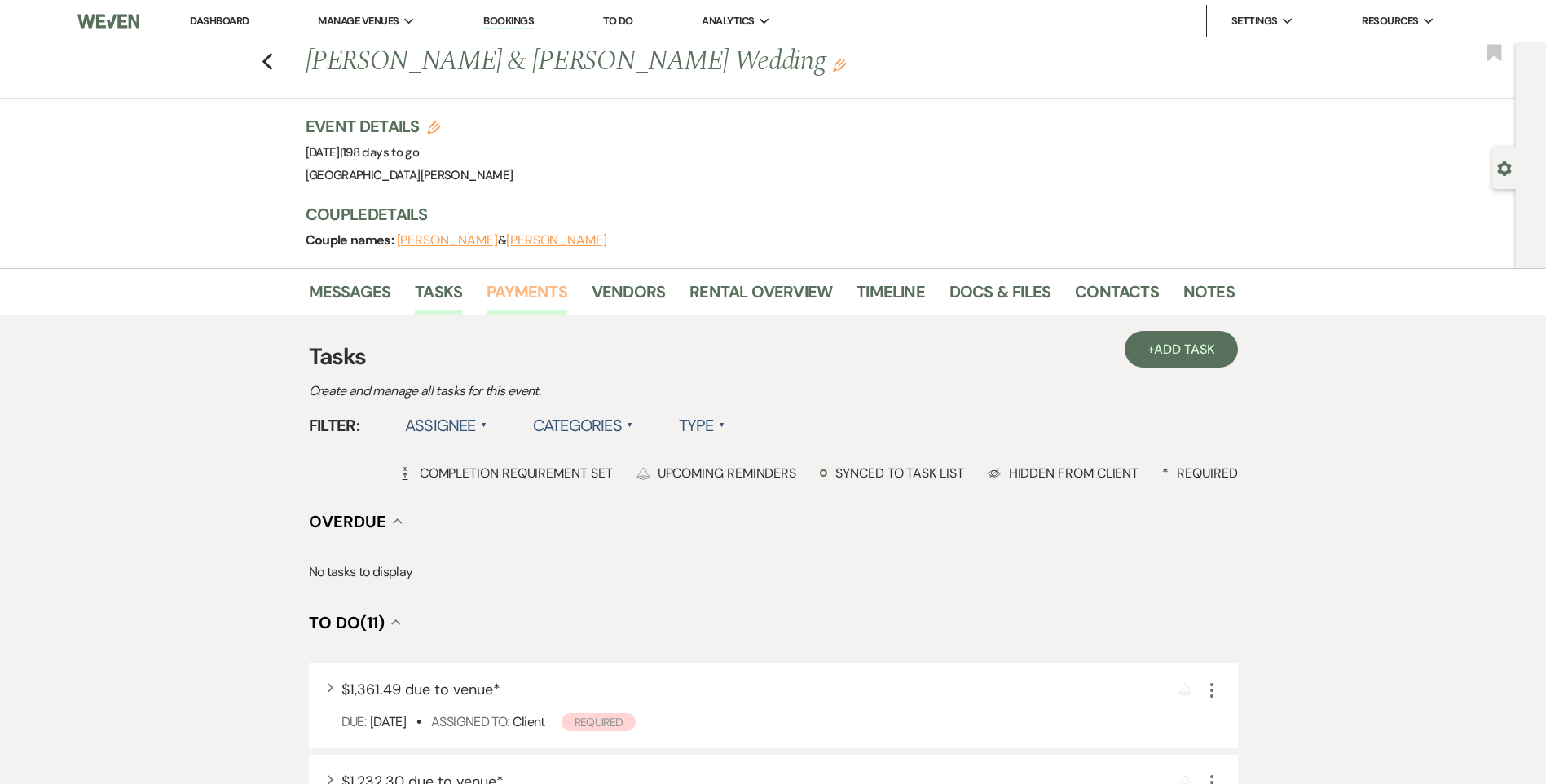
click at [528, 288] on link "Payments" at bounding box center [527, 297] width 80 height 36
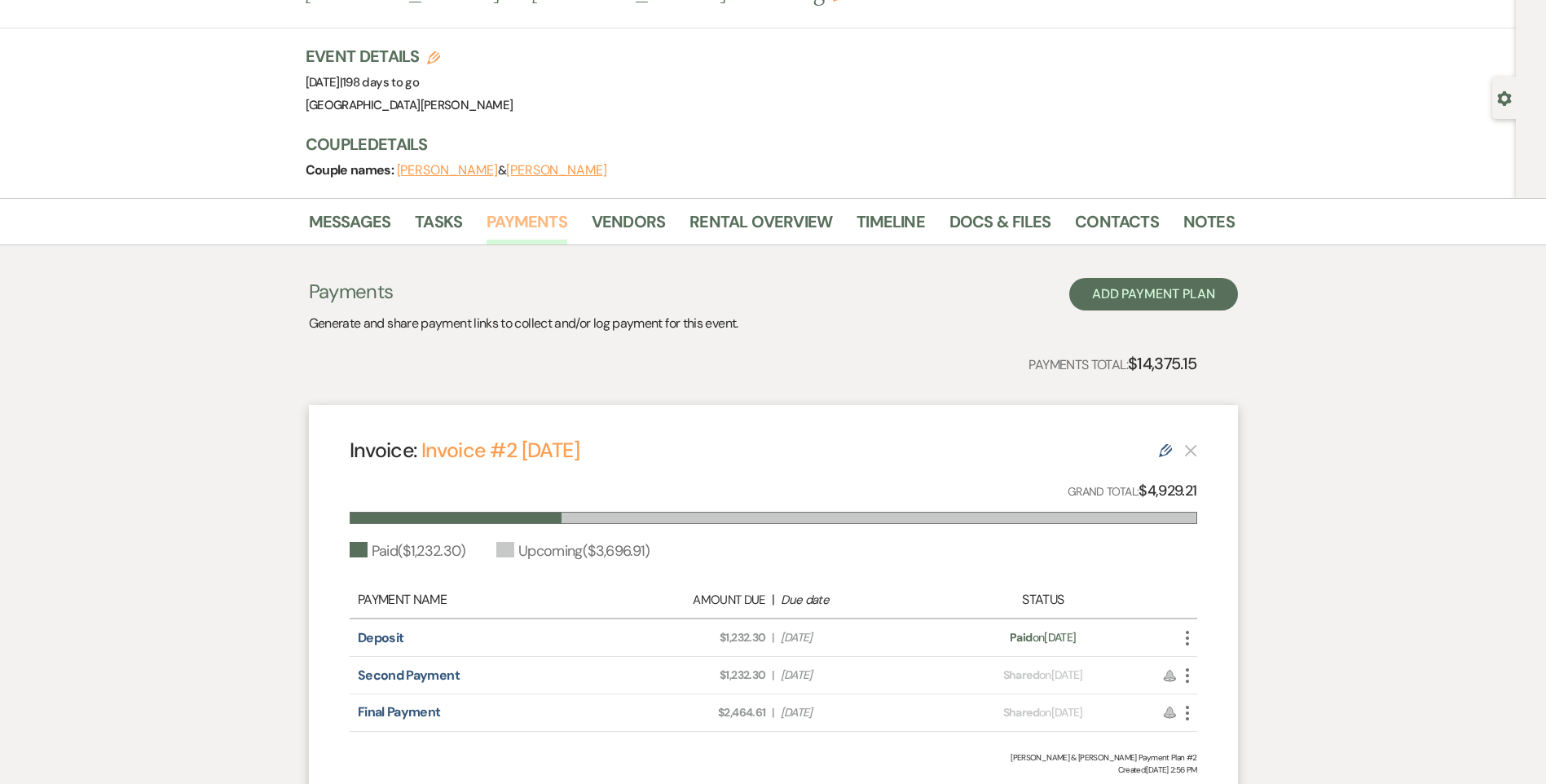
scroll to position [163, 0]
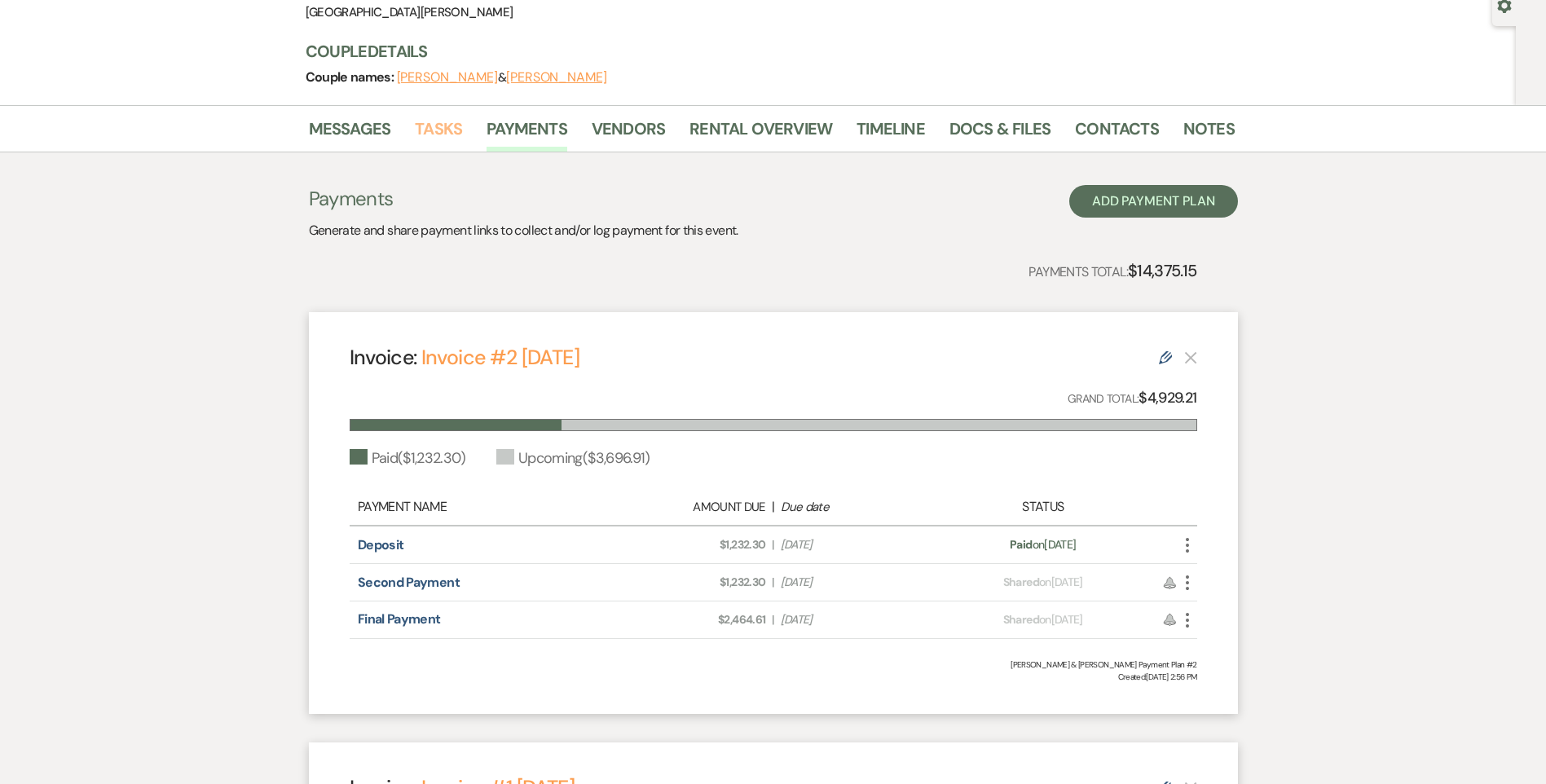
click at [456, 122] on link "Tasks" at bounding box center [439, 134] width 48 height 36
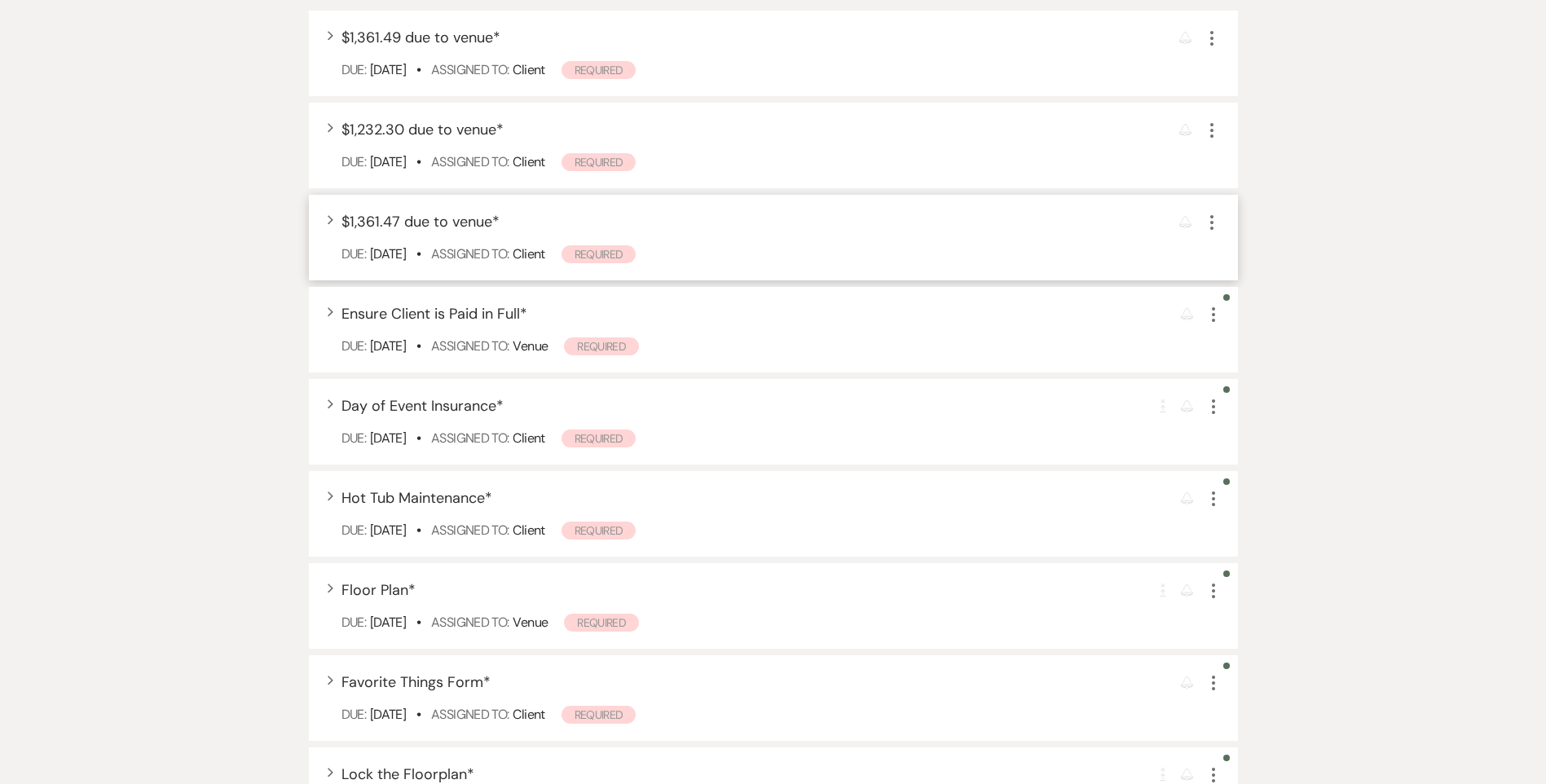
scroll to position [733, 0]
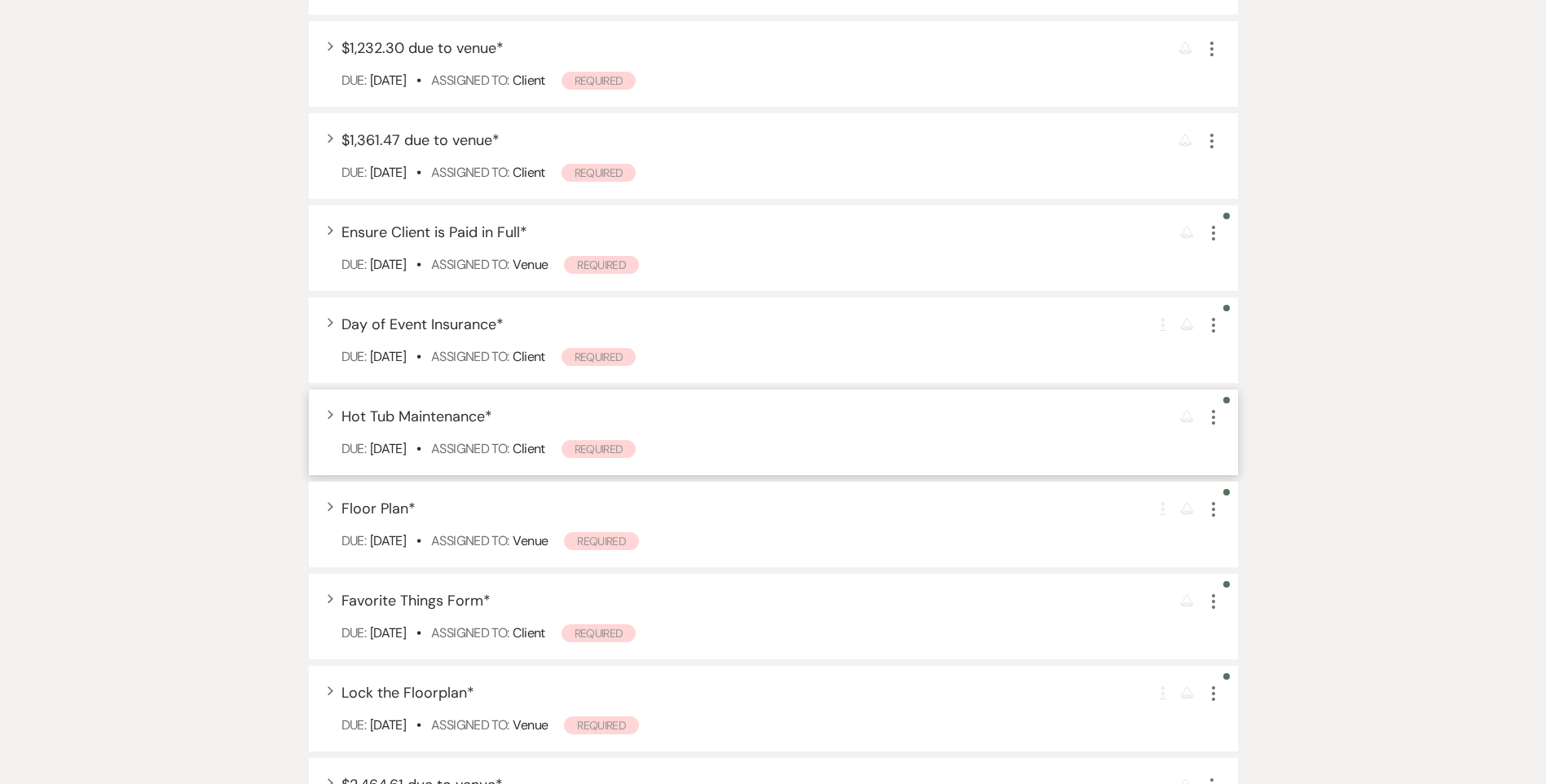
click at [1221, 412] on icon "More" at bounding box center [1214, 417] width 20 height 20
click at [1225, 519] on icon "Plan Portal Link" at bounding box center [1227, 524] width 10 height 12
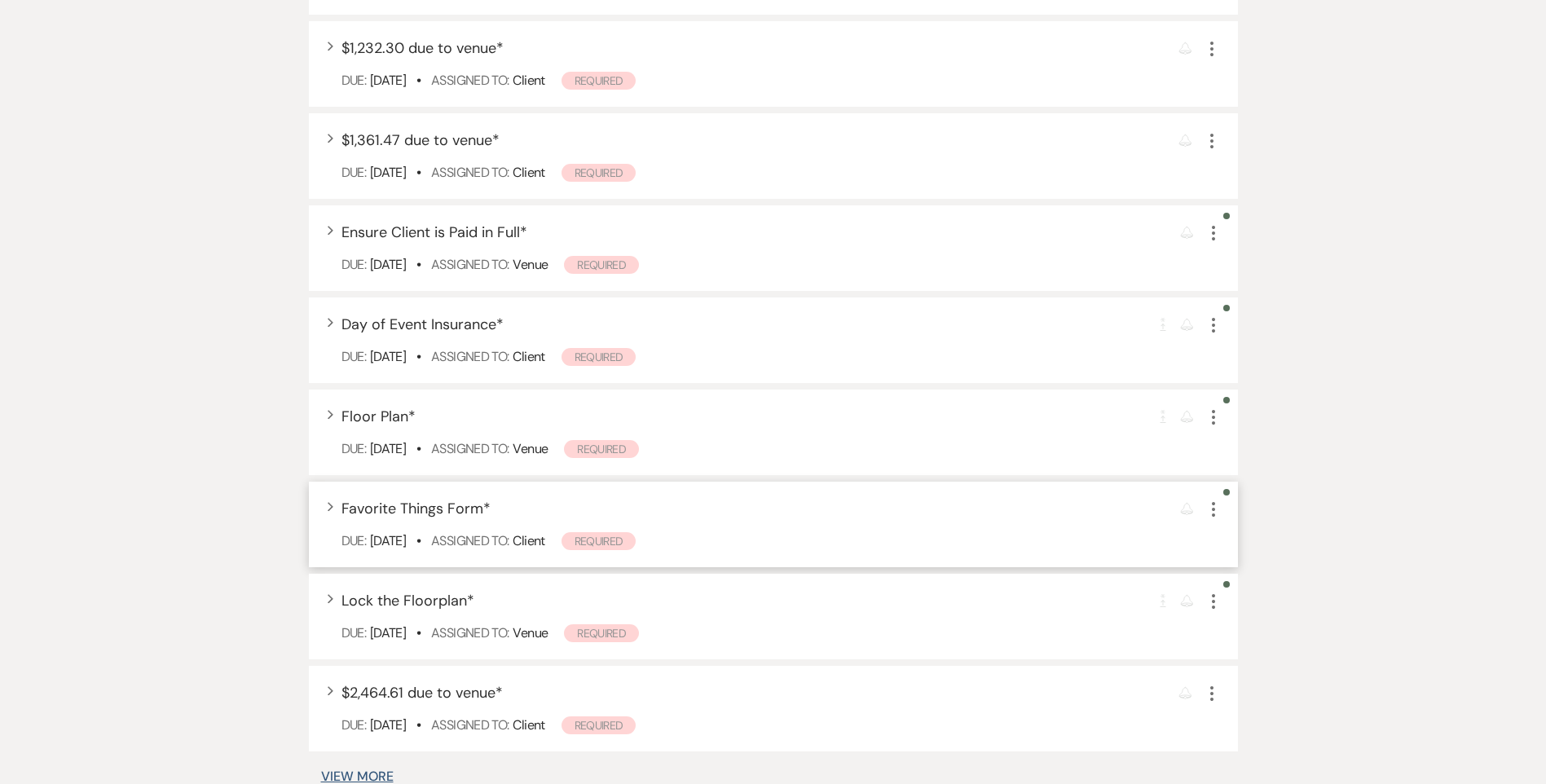
click at [1219, 501] on icon "More" at bounding box center [1214, 510] width 20 height 20
click at [1243, 617] on button "Plan Portal Link Mark As Complete" at bounding box center [1284, 617] width 160 height 26
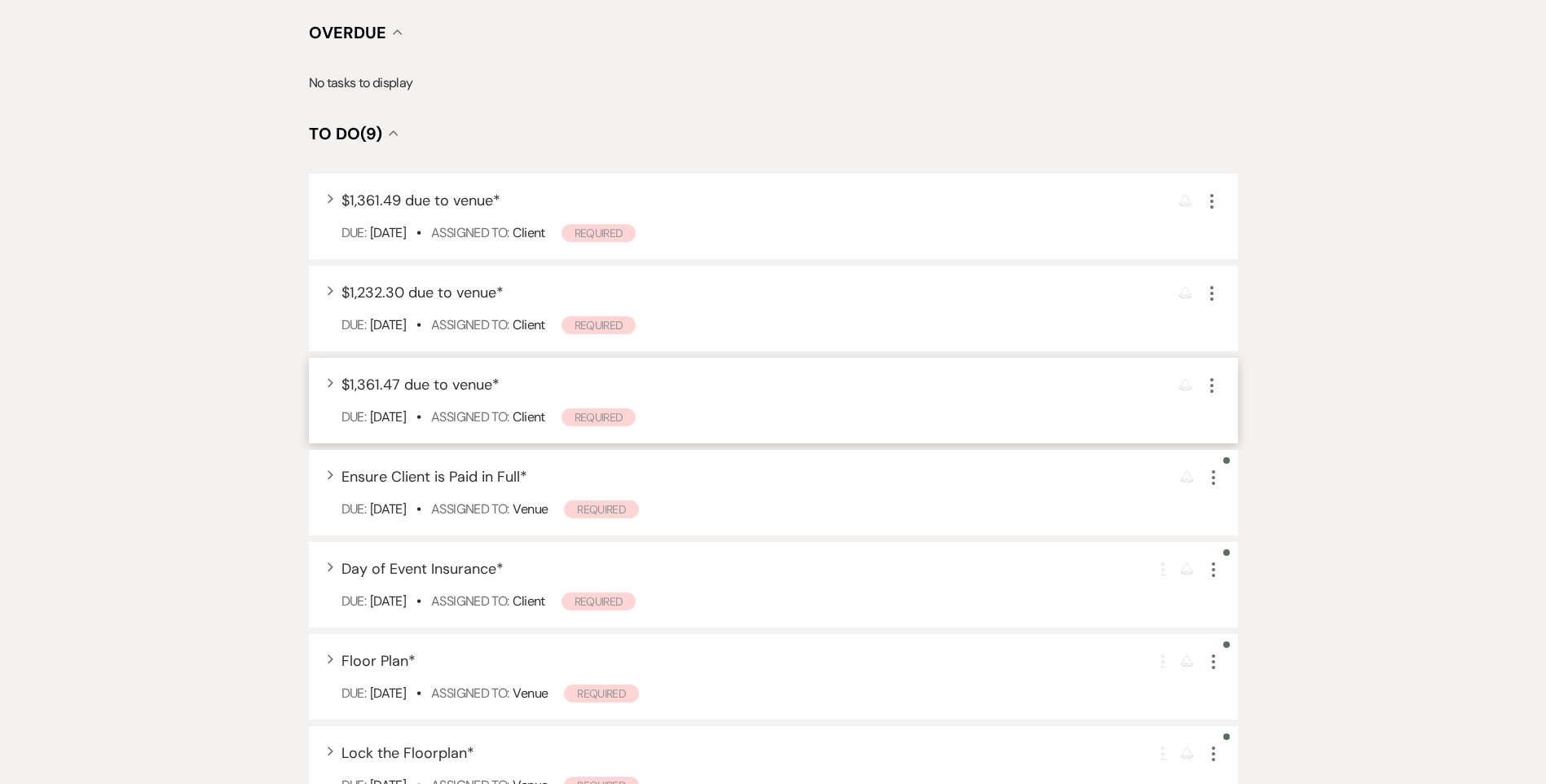
scroll to position [0, 0]
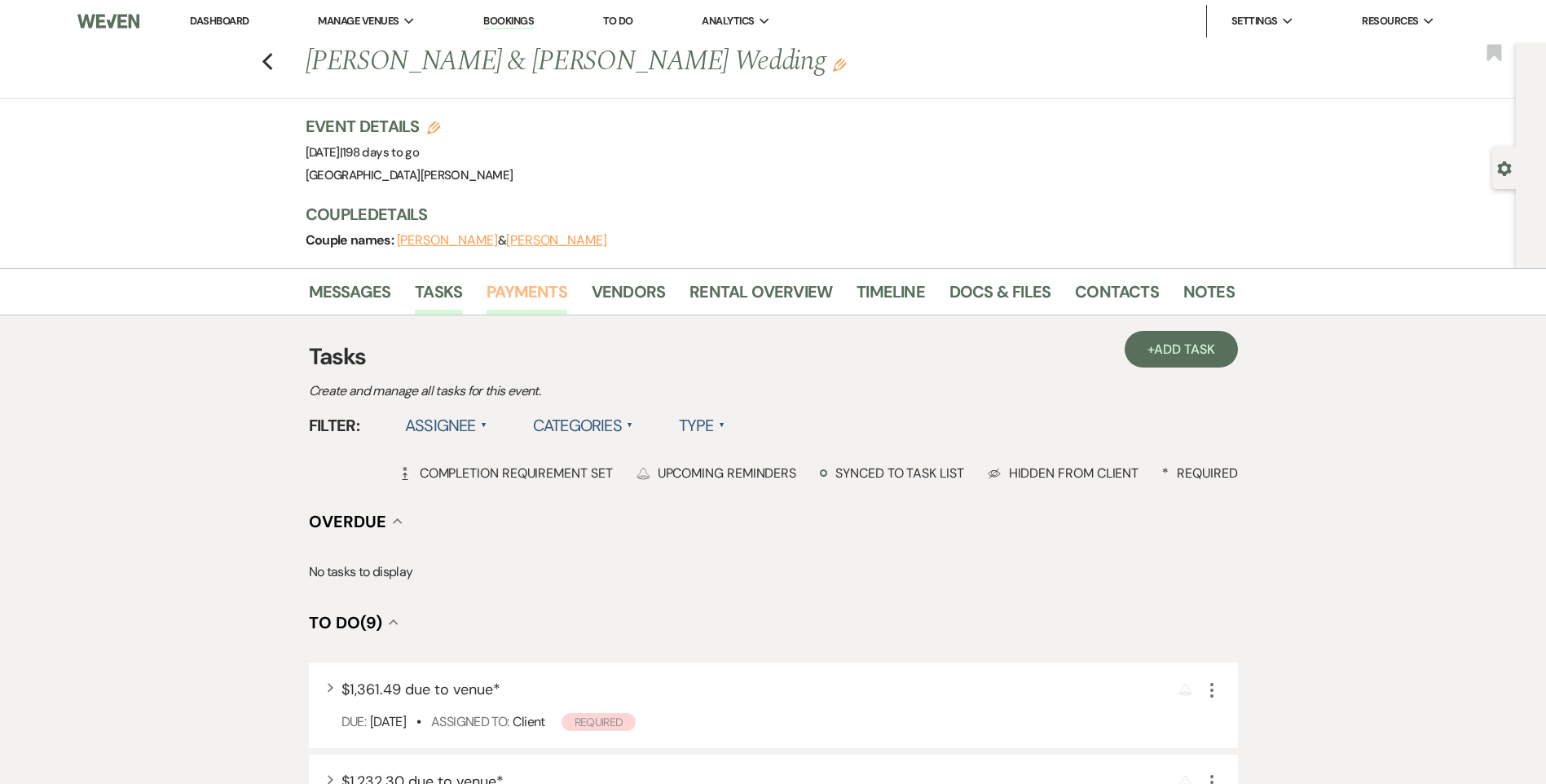
click at [521, 301] on link "Payments" at bounding box center [527, 297] width 80 height 36
